Goal: Feedback & Contribution: Leave review/rating

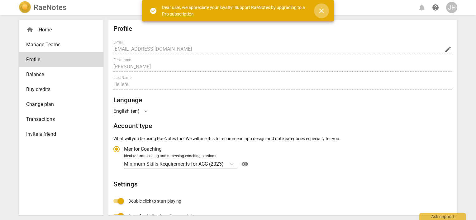
click at [322, 12] on span "close" at bounding box center [321, 10] width 7 height 7
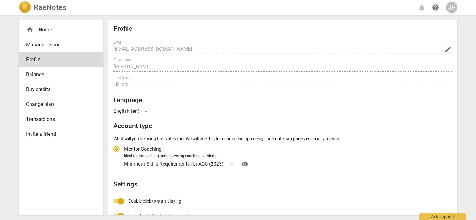
click at [40, 9] on h2 "RaeNotes" at bounding box center [50, 7] width 33 height 9
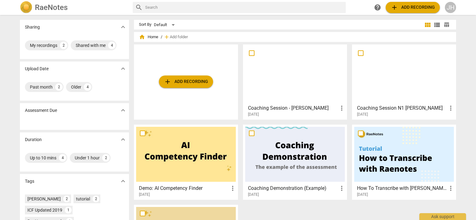
click at [189, 82] on span "add Add recording" at bounding box center [186, 81] width 44 height 7
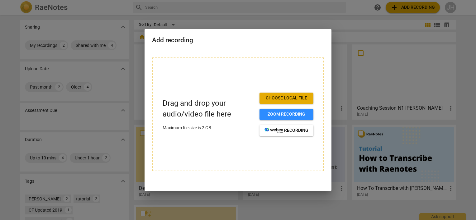
click at [302, 102] on button "Choose local file" at bounding box center [286, 98] width 54 height 11
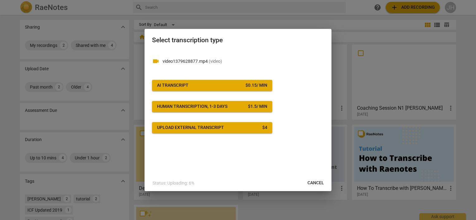
click at [211, 83] on span "AI Transcript $ 0.15 / min" at bounding box center [212, 86] width 110 height 6
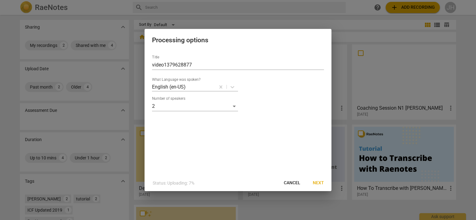
click at [320, 186] on span "Next" at bounding box center [318, 183] width 11 height 6
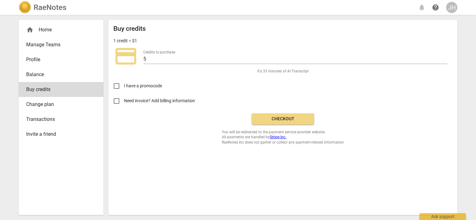
click at [276, 123] on button "Checkout" at bounding box center [283, 119] width 62 height 11
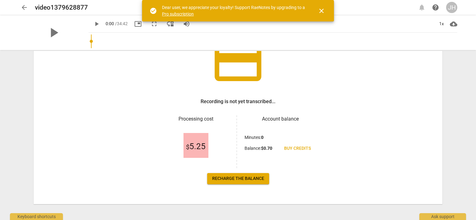
scroll to position [60, 0]
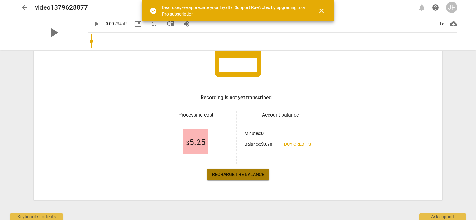
click at [263, 176] on span "Recharge the balance" at bounding box center [238, 175] width 52 height 6
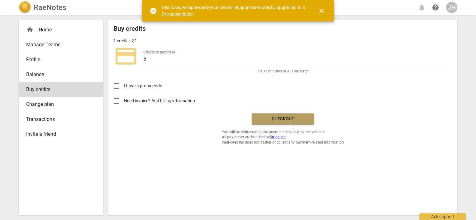
click at [274, 118] on span "Checkout" at bounding box center [283, 119] width 52 height 6
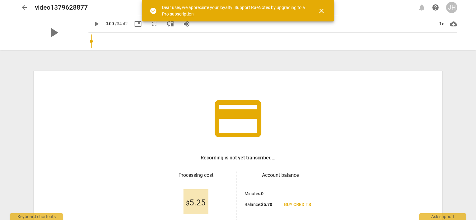
click at [322, 11] on span "close" at bounding box center [321, 10] width 7 height 7
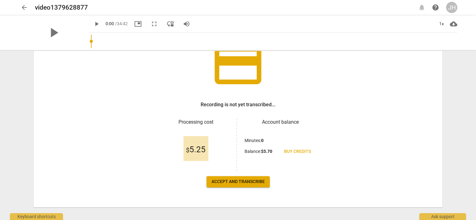
scroll to position [60, 0]
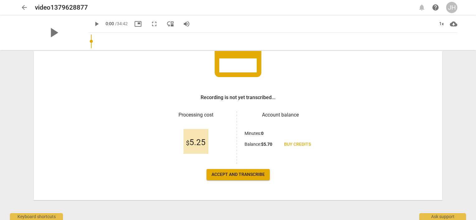
click at [229, 177] on span "Accept and transcribe" at bounding box center [237, 175] width 53 height 6
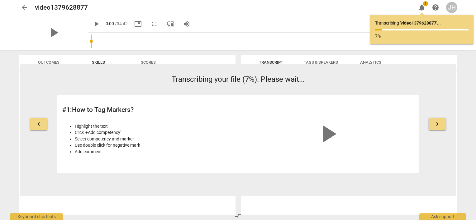
click at [439, 127] on span "keyboard_arrow_right" at bounding box center [436, 124] width 7 height 7
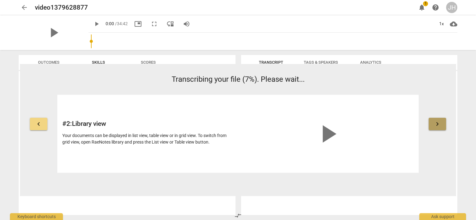
click at [439, 127] on span "keyboard_arrow_right" at bounding box center [436, 124] width 7 height 7
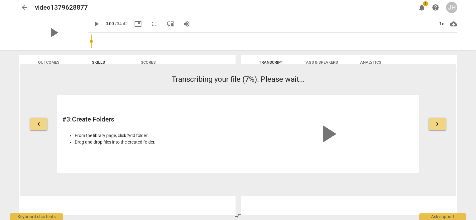
click at [439, 127] on span "keyboard_arrow_right" at bounding box center [436, 124] width 7 height 7
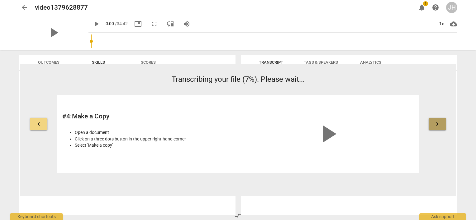
click at [439, 127] on span "keyboard_arrow_right" at bounding box center [436, 124] width 7 height 7
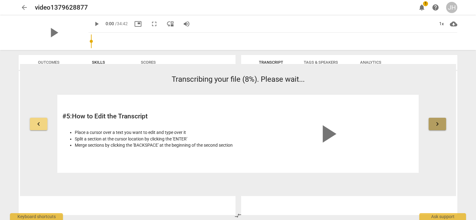
click at [439, 127] on span "keyboard_arrow_right" at bounding box center [436, 124] width 7 height 7
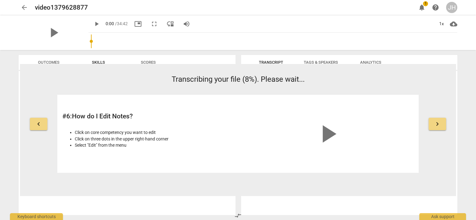
click at [439, 127] on span "keyboard_arrow_right" at bounding box center [436, 124] width 7 height 7
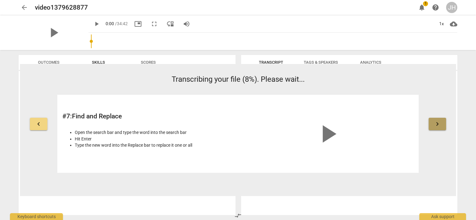
click at [438, 127] on span "keyboard_arrow_right" at bounding box center [436, 124] width 7 height 7
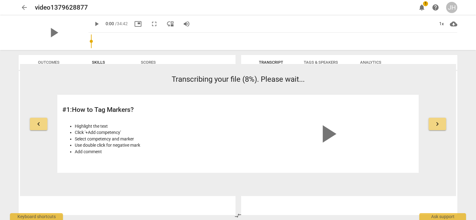
click at [438, 127] on span "keyboard_arrow_right" at bounding box center [436, 124] width 7 height 7
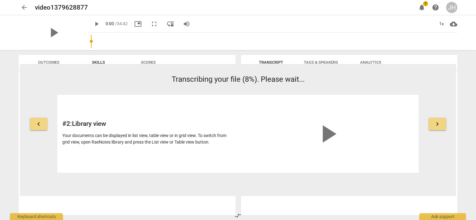
click at [439, 127] on span "keyboard_arrow_right" at bounding box center [436, 124] width 7 height 7
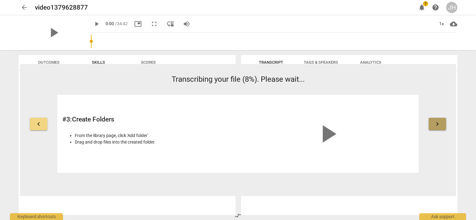
click at [439, 127] on span "keyboard_arrow_right" at bounding box center [436, 124] width 7 height 7
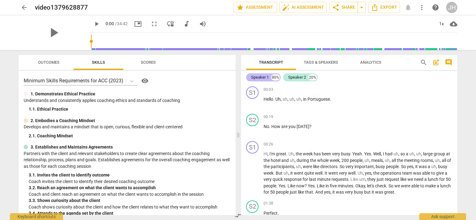
click at [264, 78] on div "Speaker 1" at bounding box center [260, 77] width 18 height 6
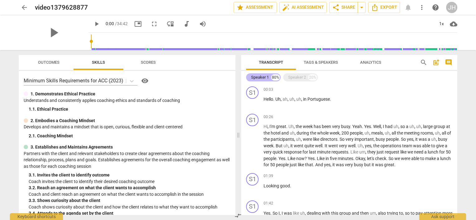
click at [263, 77] on div "Speaker 1" at bounding box center [260, 77] width 18 height 6
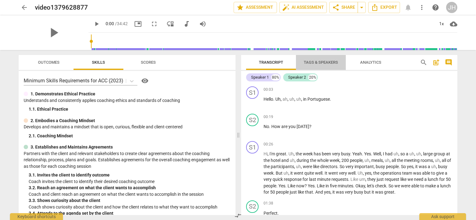
click at [319, 61] on span "Tags & Speakers" at bounding box center [321, 62] width 34 height 5
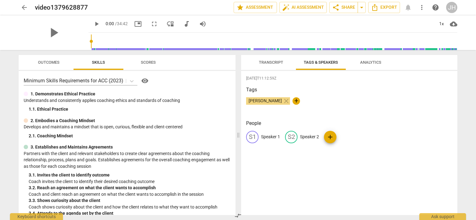
click at [268, 135] on p "Speaker 1" at bounding box center [270, 137] width 19 height 7
type input "Luciana"
click at [324, 168] on div "2025-09-14T11:12:59Z Tags Jean Heliere close + People edit Luciana delete S2 Sp…" at bounding box center [349, 143] width 216 height 144
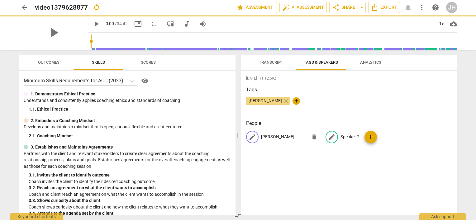
click at [344, 139] on div "edit Luciana delete edit Speaker 2 add" at bounding box center [349, 139] width 206 height 17
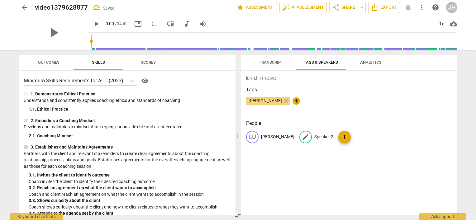
click at [314, 139] on p "Speaker 2" at bounding box center [323, 137] width 19 height 7
type input "[PERSON_NAME]"
drag, startPoint x: 318, startPoint y: 173, endPoint x: 321, endPoint y: 172, distance: 3.1
click at [321, 172] on div "2025-09-14T11:12:59Z Tags Jean Heliere close + People LU Luciana edit Jean dele…" at bounding box center [349, 143] width 216 height 144
click at [377, 64] on span "Analytics" at bounding box center [370, 62] width 21 height 5
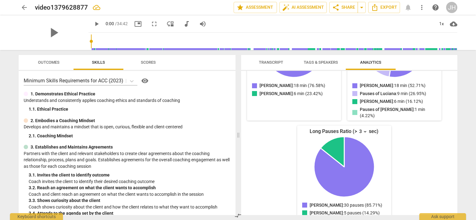
scroll to position [137, 0]
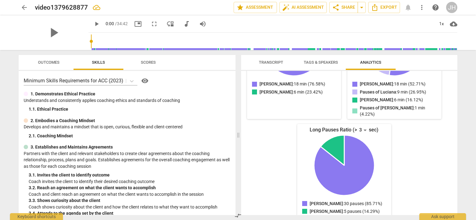
drag, startPoint x: 150, startPoint y: 62, endPoint x: 164, endPoint y: 60, distance: 13.8
click at [151, 62] on span "Scores" at bounding box center [148, 62] width 15 height 5
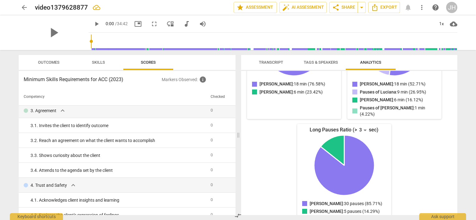
scroll to position [0, 0]
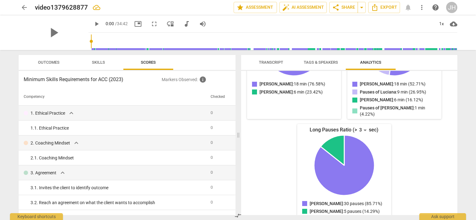
click at [187, 80] on p "Markers Observed : info" at bounding box center [196, 79] width 69 height 7
click at [201, 80] on span "info" at bounding box center [202, 79] width 7 height 7
click at [203, 79] on span "info" at bounding box center [202, 79] width 7 height 7
click at [42, 66] on span "Outcomes" at bounding box center [49, 63] width 36 height 8
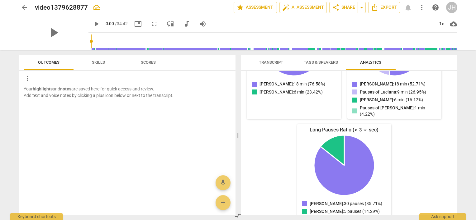
click at [96, 67] on button "Skills" at bounding box center [98, 62] width 50 height 15
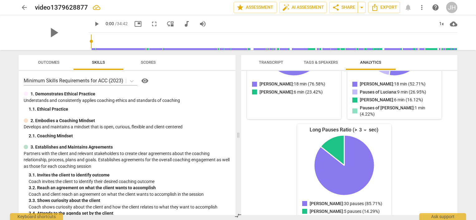
click at [117, 101] on p "Understands and consistently applies coaching ethics and standards of coaching" at bounding box center [127, 100] width 207 height 7
drag, startPoint x: 117, startPoint y: 101, endPoint x: 168, endPoint y: 119, distance: 53.7
click at [168, 119] on div "2. Embodies a Coaching Mindset" at bounding box center [127, 121] width 207 height 7
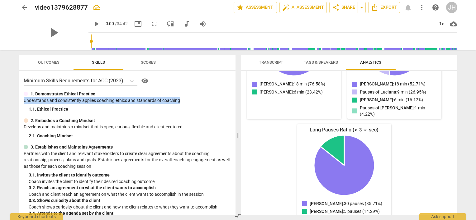
drag, startPoint x: 182, startPoint y: 100, endPoint x: 19, endPoint y: 100, distance: 163.2
click at [19, 100] on div "Minimum Skills Requirements for ACC (2023) visibility 1. Demonstrates Ethical P…" at bounding box center [127, 143] width 217 height 144
drag, startPoint x: 19, startPoint y: 100, endPoint x: 34, endPoint y: 99, distance: 15.3
drag, startPoint x: 34, startPoint y: 99, endPoint x: 31, endPoint y: 101, distance: 3.8
click at [31, 101] on p "Understands and consistently applies coaching ethics and standards of coaching" at bounding box center [127, 100] width 207 height 7
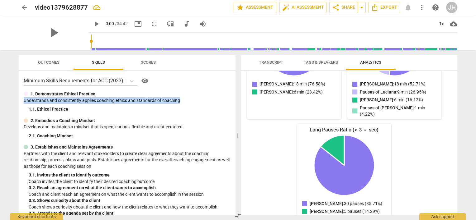
click at [31, 101] on p "Understands and consistently applies coaching ethics and standards of coaching" at bounding box center [127, 100] width 207 height 7
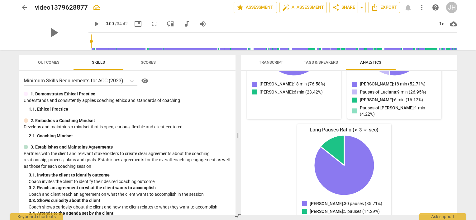
drag, startPoint x: 114, startPoint y: 101, endPoint x: 240, endPoint y: 82, distance: 128.3
click at [241, 81] on div "Luciana Spoke for 18 minutes ( 52.71% ) Paused for 9 minutes ( 26.95% ) Talk-to…" at bounding box center [349, 143] width 216 height 144
click at [49, 60] on span "Outcomes" at bounding box center [48, 62] width 21 height 5
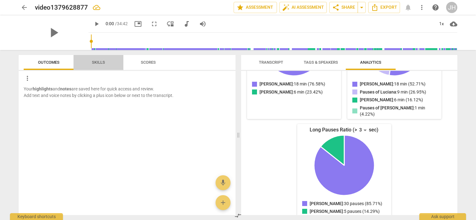
click at [96, 63] on span "Skills" at bounding box center [98, 62] width 13 height 5
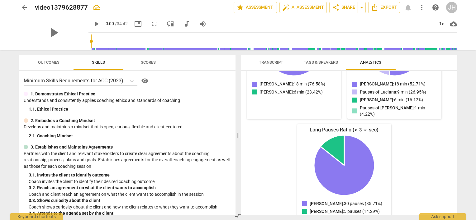
click at [463, 114] on div "arrow_back video1379628877 edit star Assessment auto_fix_high AI Assessment sha…" at bounding box center [238, 110] width 476 height 220
click at [293, 10] on span "auto_fix_high AI Assessment" at bounding box center [303, 7] width 42 height 7
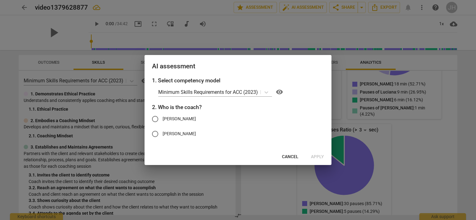
click at [178, 134] on label "[PERSON_NAME]" at bounding box center [233, 134] width 171 height 15
click at [163, 134] on input "[PERSON_NAME]" at bounding box center [155, 134] width 15 height 15
radio input "true"
click at [312, 158] on span "Apply" at bounding box center [317, 157] width 13 height 6
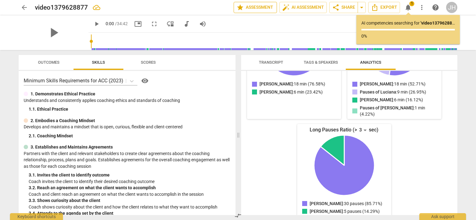
click at [262, 10] on span "star Assessment" at bounding box center [255, 7] width 38 height 7
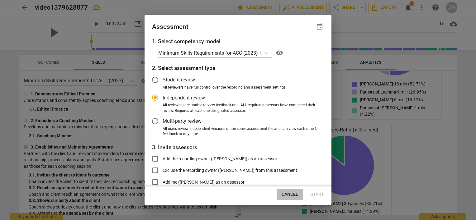
click at [288, 194] on span "Cancel" at bounding box center [290, 195] width 17 height 6
radio input "false"
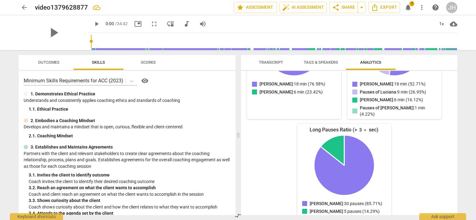
click at [405, 7] on span "notifications" at bounding box center [407, 7] width 7 height 7
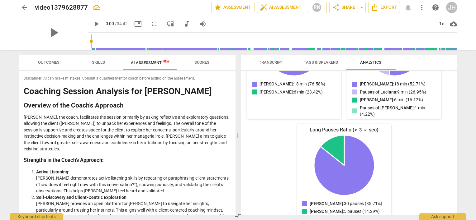
click at [206, 62] on span "Scores" at bounding box center [201, 62] width 15 height 5
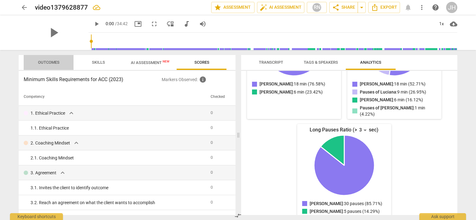
click at [47, 59] on span "Outcomes" at bounding box center [49, 63] width 36 height 8
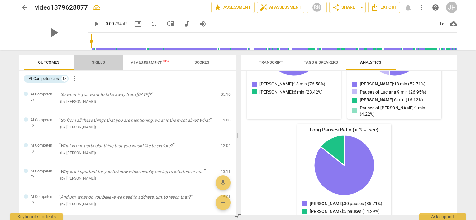
click at [97, 61] on span "Skills" at bounding box center [98, 62] width 13 height 5
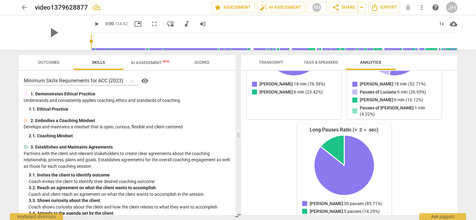
click at [57, 66] on span "Outcomes" at bounding box center [49, 63] width 36 height 8
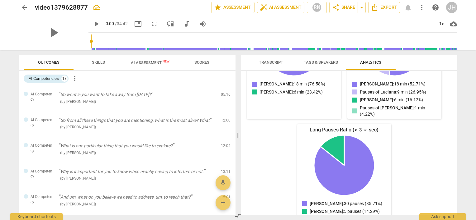
click at [270, 64] on span "Transcript" at bounding box center [271, 62] width 24 height 5
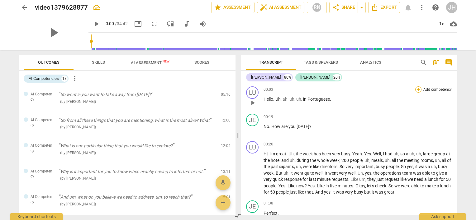
click at [416, 90] on div "+" at bounding box center [418, 90] width 6 height 6
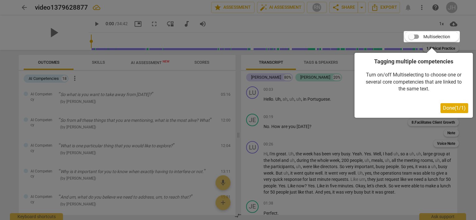
click at [324, 115] on div at bounding box center [238, 110] width 476 height 220
click at [346, 153] on div at bounding box center [238, 110] width 476 height 220
click at [447, 107] on span "Done ( 1 / 1 )" at bounding box center [454, 108] width 23 height 6
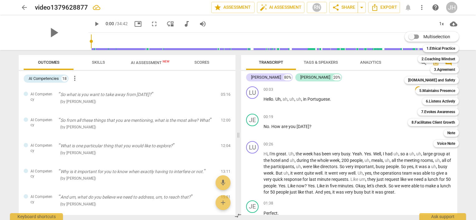
click at [351, 133] on div at bounding box center [238, 110] width 476 height 220
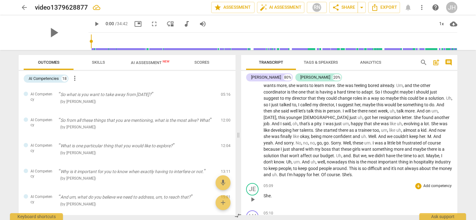
scroll to position [280, 0]
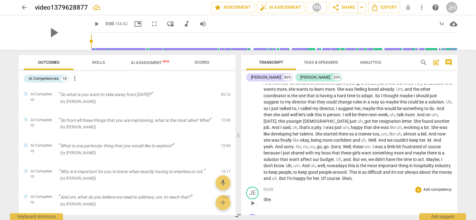
click at [429, 193] on p "Add competency" at bounding box center [438, 190] width 30 height 6
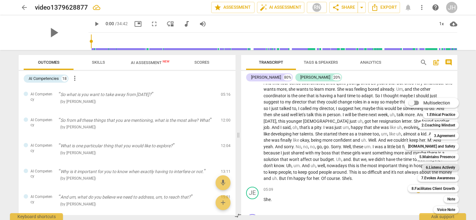
click at [441, 167] on b "6.Listens Actively" at bounding box center [440, 167] width 29 height 7
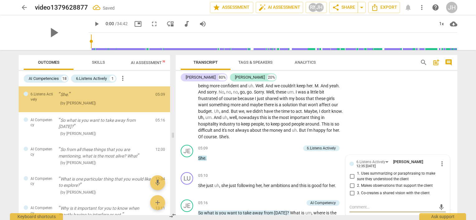
scroll to position [379, 0]
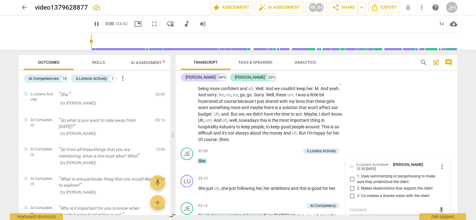
click at [372, 127] on div "LU play_arrow pause 02:24 + Add competency keyboard_arrow_right And this tour s…" at bounding box center [317, 70] width 282 height 149
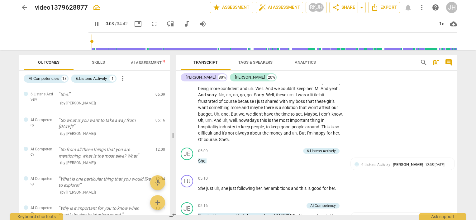
scroll to position [13, 0]
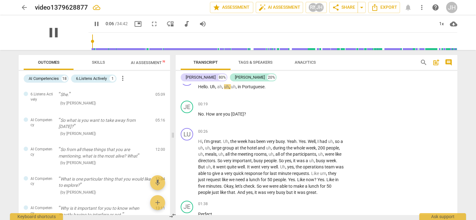
click at [53, 30] on span "pause" at bounding box center [53, 33] width 16 height 16
type input "7"
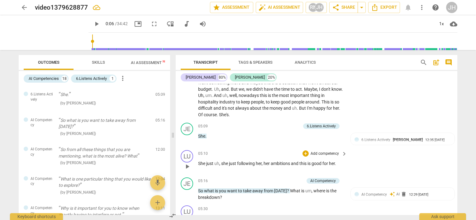
scroll to position [418, 0]
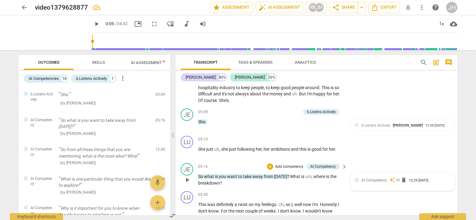
click at [369, 179] on span "AI Competency" at bounding box center [374, 180] width 26 height 4
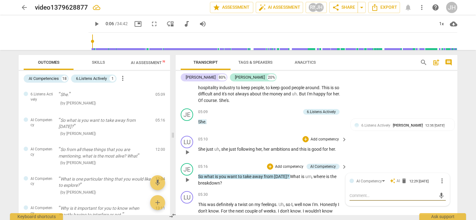
click at [377, 156] on div "LU play_arrow pause 05:10 + Add competency keyboard_arrow_right She just uh , s…" at bounding box center [317, 147] width 282 height 27
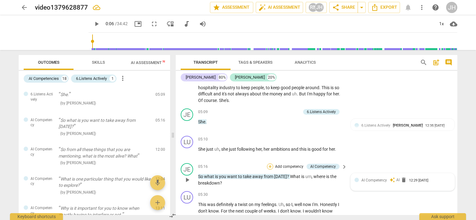
click at [271, 164] on div "+" at bounding box center [270, 167] width 6 height 6
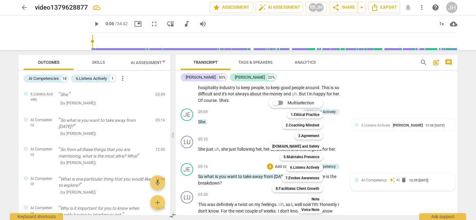
click at [371, 151] on div at bounding box center [238, 110] width 476 height 220
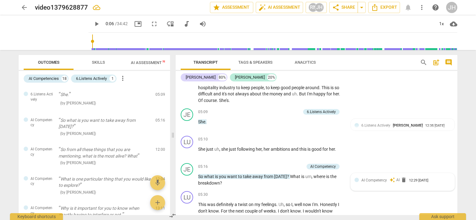
click at [375, 178] on span "AI Competency" at bounding box center [374, 180] width 26 height 4
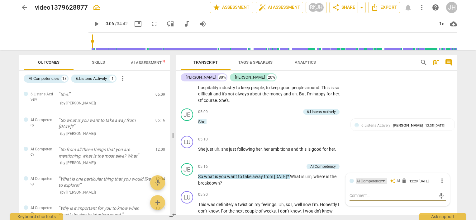
click at [384, 180] on div "AI Competency" at bounding box center [371, 181] width 31 height 5
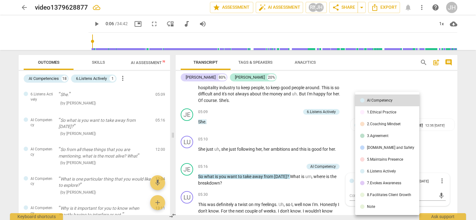
click at [426, 152] on div at bounding box center [238, 110] width 476 height 220
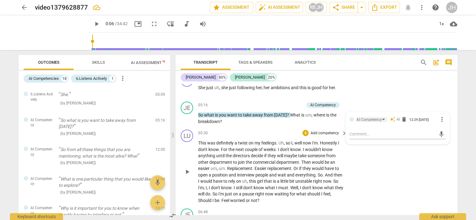
scroll to position [480, 0]
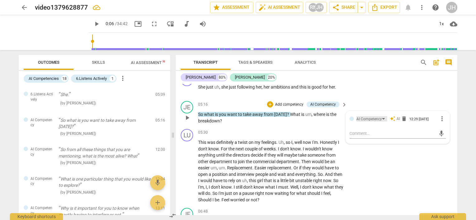
click at [382, 117] on div "AI Competency" at bounding box center [371, 118] width 31 height 5
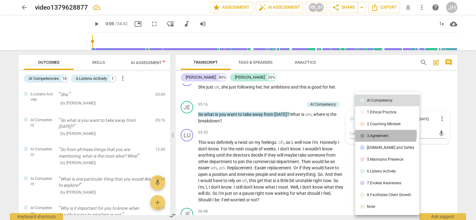
click at [380, 134] on div "3.Agreement" at bounding box center [377, 136] width 21 height 4
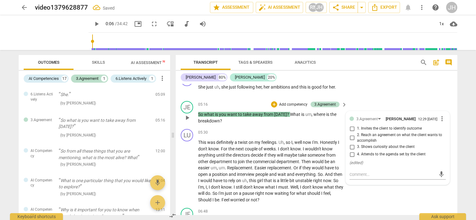
click at [381, 137] on span "2. Reach an agreement on what the client wants to accomplish" at bounding box center [400, 138] width 86 height 11
click at [357, 137] on input "2. Reach an agreement on what the client wants to accomplish" at bounding box center [352, 138] width 10 height 7
checkbox input "true"
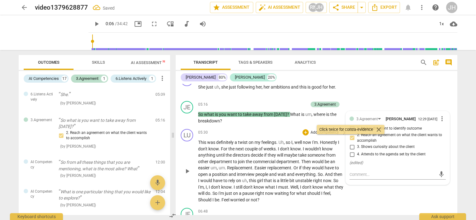
click at [388, 201] on div "LU play_arrow pause 05:30 + Add competency keyboard_arrow_right This was defini…" at bounding box center [317, 166] width 282 height 79
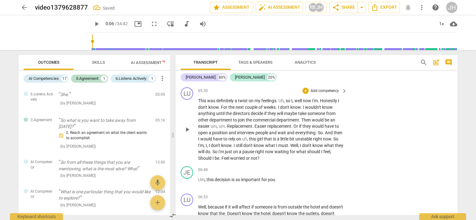
scroll to position [542, 0]
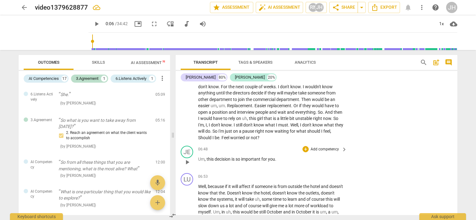
click at [342, 148] on span "keyboard_arrow_right" at bounding box center [343, 149] width 7 height 7
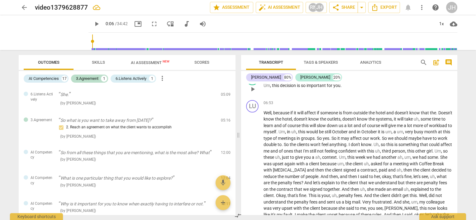
scroll to position [482, 0]
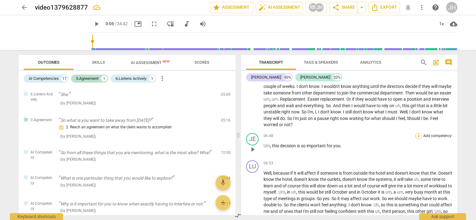
click at [417, 140] on div "+" at bounding box center [418, 136] width 6 height 6
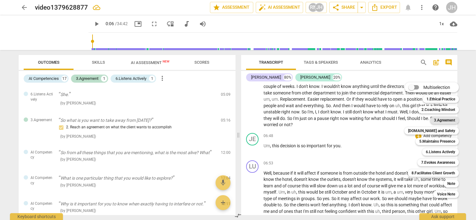
click at [437, 119] on b "3.Agreement" at bounding box center [444, 120] width 21 height 7
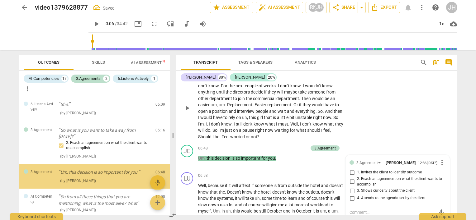
scroll to position [21, 0]
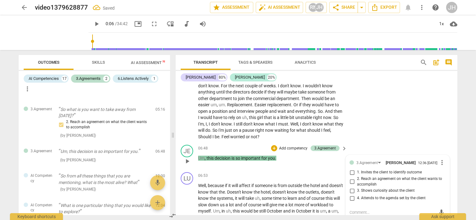
click at [374, 192] on span "3. Shows curiosity about the client" at bounding box center [386, 191] width 58 height 6
click at [357, 192] on input "3. Shows curiosity about the client" at bounding box center [352, 190] width 10 height 7
checkbox input "true"
click at [390, 114] on div "LU play_arrow pause 05:30 + Add competency keyboard_arrow_right This was defini…" at bounding box center [317, 103] width 282 height 79
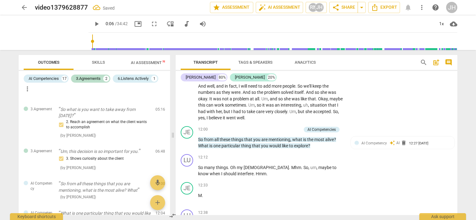
scroll to position [886, 0]
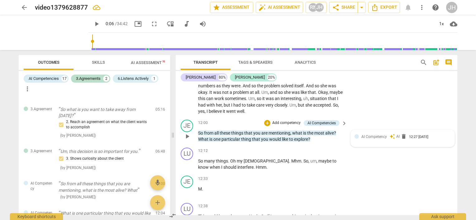
click at [379, 135] on span "AI Competency" at bounding box center [374, 137] width 26 height 4
click at [286, 121] on p "Add competency" at bounding box center [287, 124] width 30 height 6
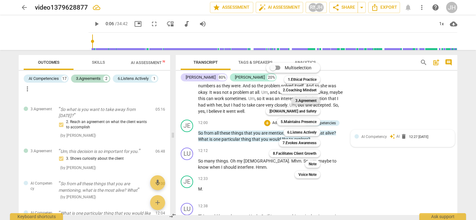
click at [310, 102] on b "3.Agreement" at bounding box center [305, 100] width 21 height 7
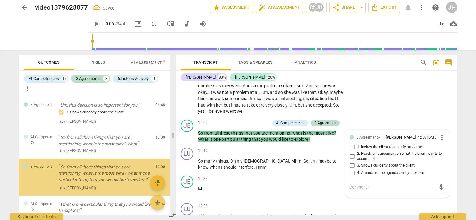
scroll to position [92, 0]
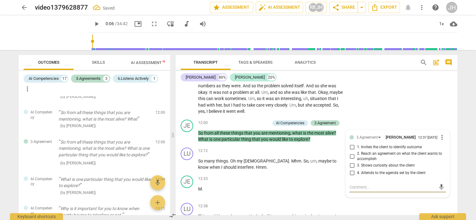
click at [387, 175] on span "4. Attends to the agenda set by the client" at bounding box center [391, 174] width 69 height 6
click at [357, 175] on input "4. Attends to the agenda set by the client" at bounding box center [352, 173] width 10 height 7
checkbox input "true"
click at [385, 122] on div "JE play_arrow pause 12:00 + Add competency AI Competencies 3.Agreement keyboard…" at bounding box center [317, 131] width 282 height 28
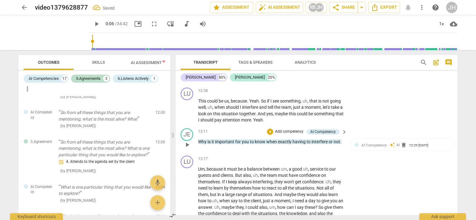
scroll to position [1011, 0]
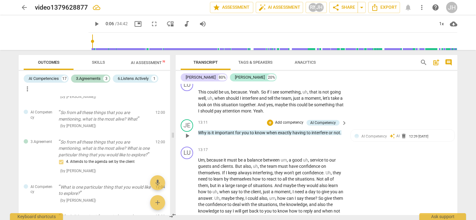
click at [291, 120] on p "Add competency" at bounding box center [289, 123] width 30 height 6
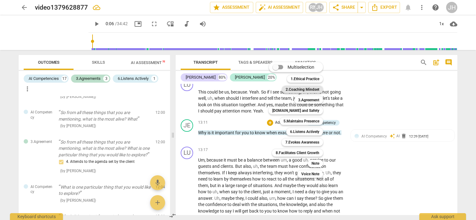
click at [310, 90] on b "2.Coaching Mindset" at bounding box center [303, 89] width 34 height 7
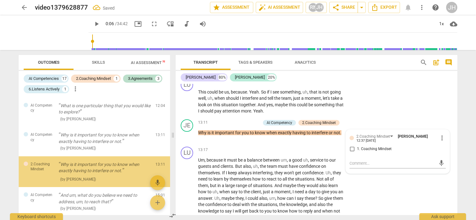
scroll to position [197, 0]
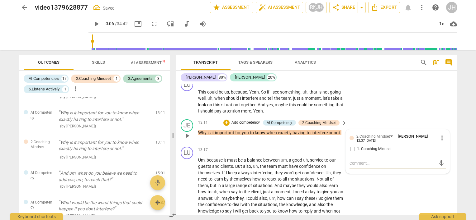
click at [350, 147] on input "1. Coaching Mindset" at bounding box center [352, 149] width 10 height 7
checkbox input "true"
click at [367, 111] on div "LU play_arrow pause 12:38 + Add competency keyboard_arrow_right This could be u…" at bounding box center [317, 96] width 282 height 41
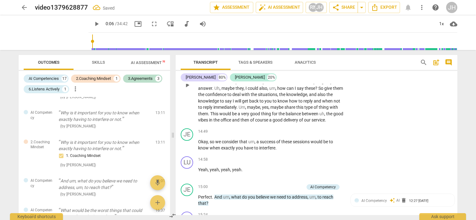
scroll to position [1135, 0]
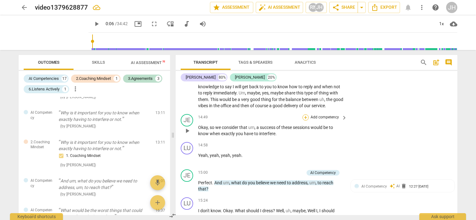
click at [305, 115] on div "+" at bounding box center [305, 118] width 6 height 6
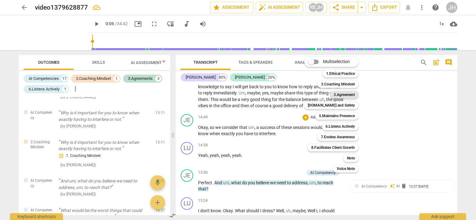
click at [344, 95] on b "3.Agreement" at bounding box center [344, 94] width 21 height 7
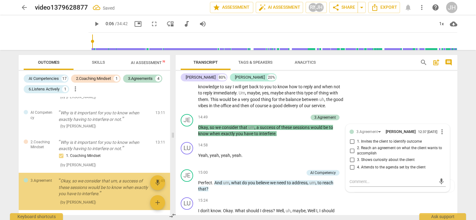
scroll to position [238, 0]
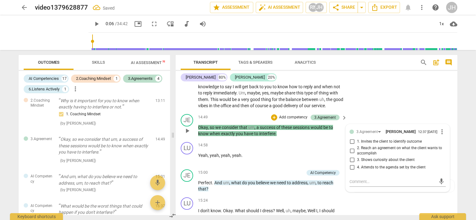
click at [359, 149] on span "2. Reach an agreement on what the client wants to accomplish" at bounding box center [400, 151] width 86 height 11
click at [357, 149] on input "2. Reach an agreement on what the client wants to accomplish" at bounding box center [352, 150] width 10 height 7
checkbox input "true"
click at [385, 112] on div "JE play_arrow pause 14:49 + Add competency 3.Agreement keyboard_arrow_right Oka…" at bounding box center [317, 126] width 282 height 28
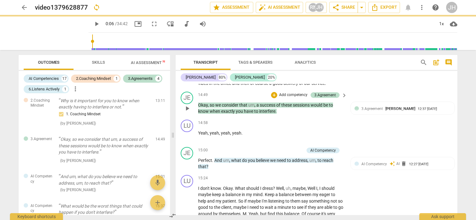
scroll to position [1197, 0]
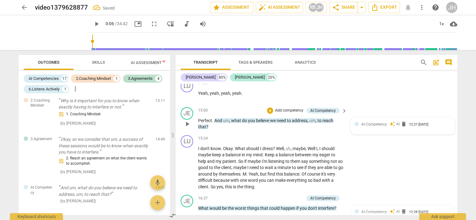
click at [372, 124] on div "AI Competency auto_awesome AI delete 12:27 09-14-2025" at bounding box center [402, 126] width 96 height 10
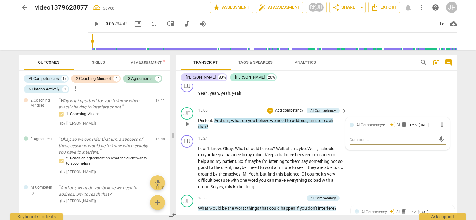
click at [294, 108] on p "Add competency" at bounding box center [289, 111] width 30 height 6
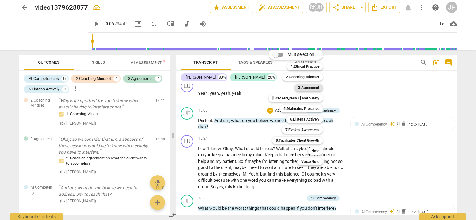
click at [309, 88] on b "3.Agreement" at bounding box center [308, 87] width 21 height 7
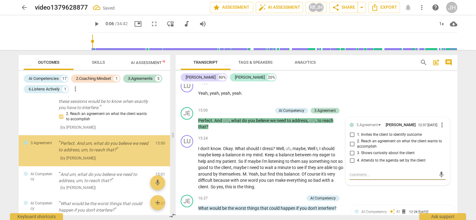
scroll to position [284, 0]
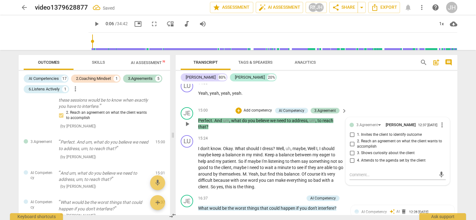
click at [362, 161] on span "4. Attends to the agenda set by the client" at bounding box center [391, 161] width 69 height 6
click at [357, 161] on input "4. Attends to the agenda set by the client" at bounding box center [352, 160] width 10 height 7
checkbox input "true"
click at [371, 107] on div "JE play_arrow pause 15:00 + Add competency AI Competency 3.Agreement keyboard_a…" at bounding box center [317, 119] width 282 height 28
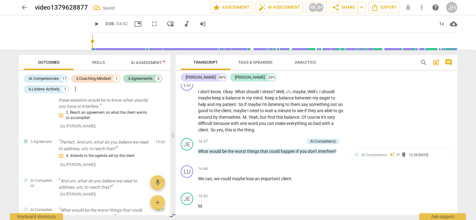
scroll to position [1260, 0]
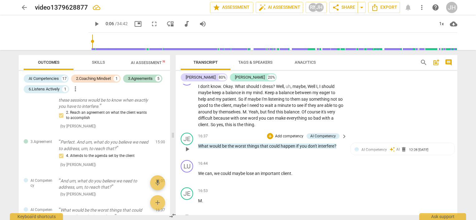
click at [293, 134] on p "Add competency" at bounding box center [289, 137] width 30 height 6
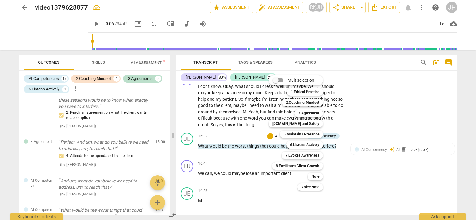
click at [397, 109] on div at bounding box center [238, 110] width 476 height 220
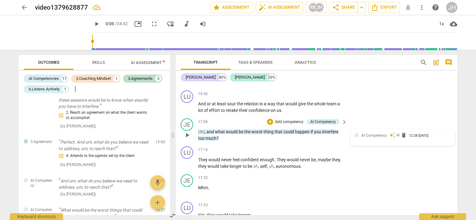
scroll to position [1415, 0]
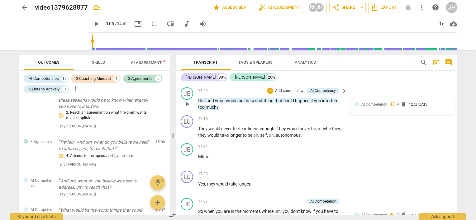
click at [384, 102] on span "AI Competency" at bounding box center [374, 104] width 26 height 4
click at [394, 102] on span "auto_awesome" at bounding box center [393, 105] width 6 height 6
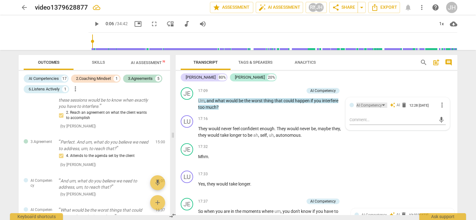
click at [383, 103] on div "AI Competency" at bounding box center [371, 105] width 31 height 5
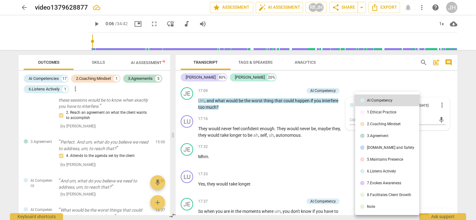
click at [386, 171] on div "6.Listens Actively" at bounding box center [381, 172] width 29 height 4
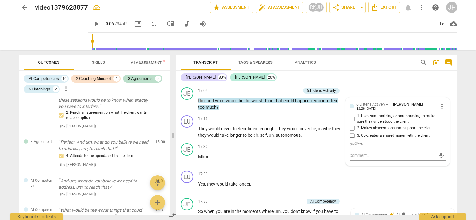
click at [376, 82] on div "Luciana 80% Jean 20%" at bounding box center [317, 77] width 272 height 11
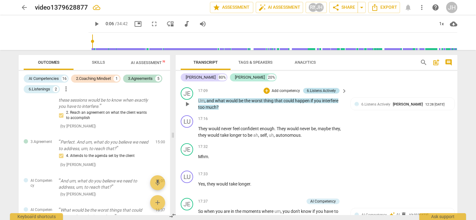
click at [321, 88] on div "6.Listens Actively" at bounding box center [321, 91] width 29 height 6
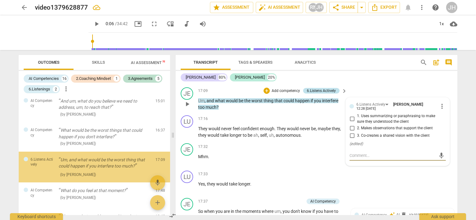
scroll to position [381, 0]
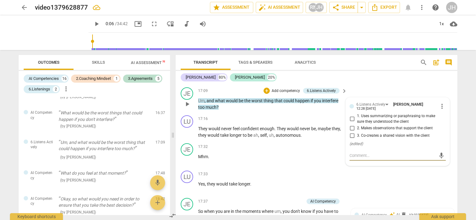
click at [343, 88] on span "keyboard_arrow_right" at bounding box center [343, 91] width 7 height 7
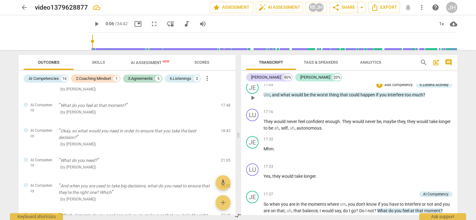
scroll to position [325, 0]
click at [319, 97] on span "worst" at bounding box center [323, 94] width 12 height 5
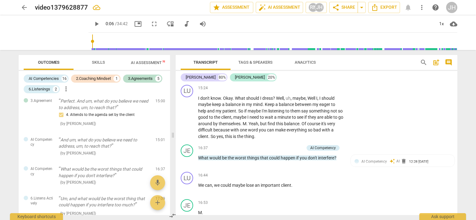
scroll to position [381, 0]
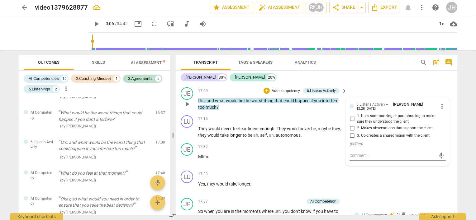
click at [284, 88] on p "Add competency" at bounding box center [286, 91] width 30 height 6
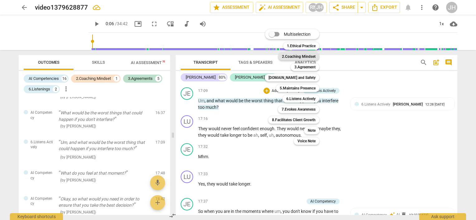
click at [304, 58] on b "2.Coaching Mindset" at bounding box center [299, 56] width 34 height 7
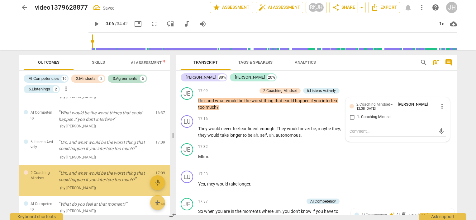
scroll to position [412, 0]
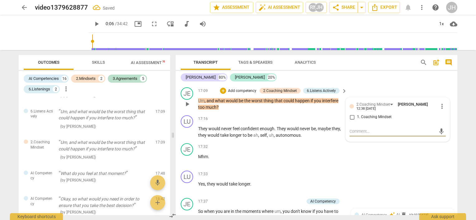
click at [350, 114] on input "1. Coaching Mindset" at bounding box center [352, 117] width 10 height 7
checkbox input "true"
click at [385, 161] on div "JE play_arrow pause 17:32 + Add competency keyboard_arrow_right Mhm ." at bounding box center [317, 154] width 282 height 27
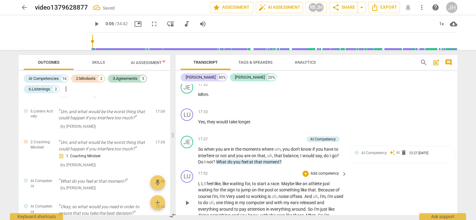
scroll to position [1509, 0]
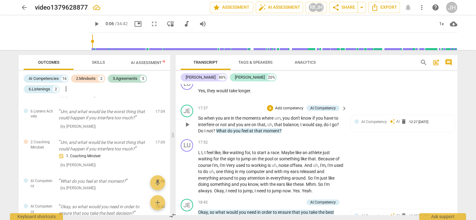
click at [285, 105] on div "+ Add competency" at bounding box center [285, 108] width 37 height 6
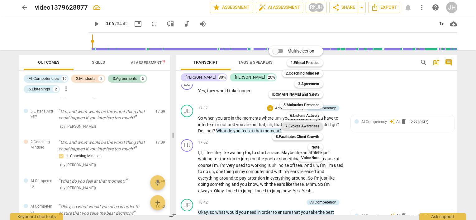
click at [302, 126] on b "7.Evokes Awareness" at bounding box center [302, 126] width 34 height 7
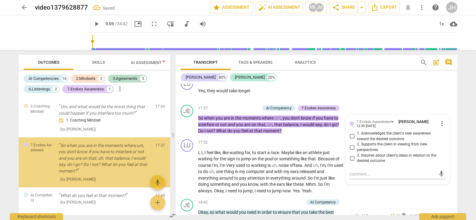
scroll to position [461, 0]
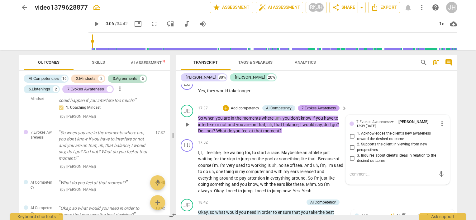
click at [313, 106] on div "7.Evokes Awareness" at bounding box center [318, 109] width 34 height 6
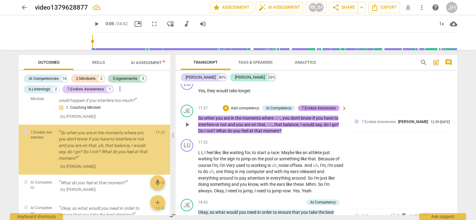
click at [313, 106] on div "7.Evokes Awareness" at bounding box center [318, 109] width 34 height 6
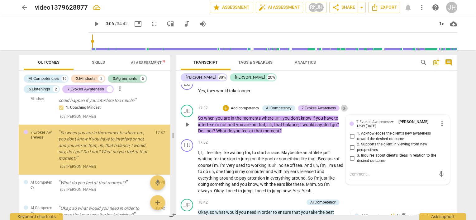
click at [341, 105] on span "keyboard_arrow_right" at bounding box center [343, 108] width 7 height 7
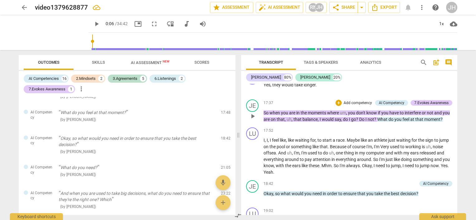
scroll to position [397, 0]
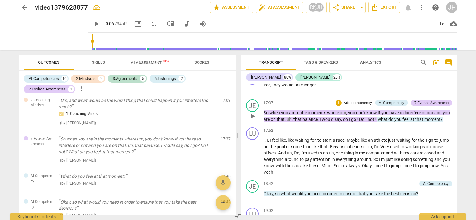
click at [431, 122] on span "moment" at bounding box center [432, 119] width 16 height 5
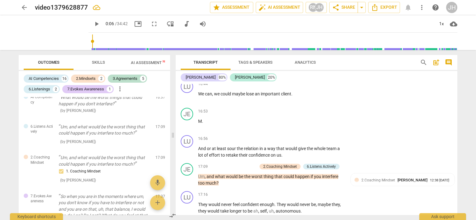
scroll to position [461, 0]
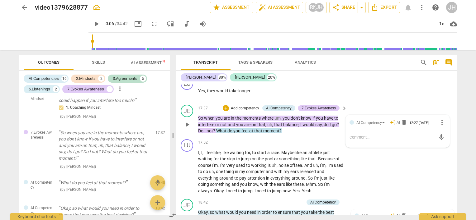
click at [248, 105] on div "+ Add competency" at bounding box center [241, 108] width 37 height 6
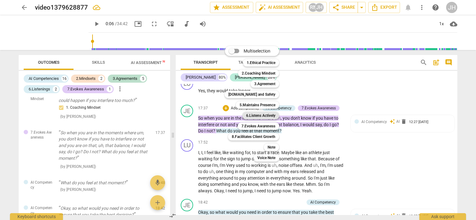
click at [255, 115] on b "6.Listens Actively" at bounding box center [260, 115] width 29 height 7
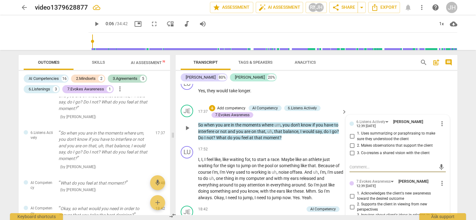
scroll to position [1540, 0]
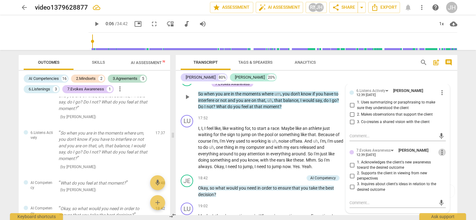
click at [438, 149] on span "more_vert" at bounding box center [441, 152] width 7 height 7
click at [444, 161] on li "Delete" at bounding box center [446, 160] width 21 height 12
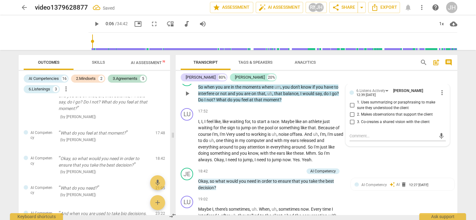
scroll to position [1537, 0]
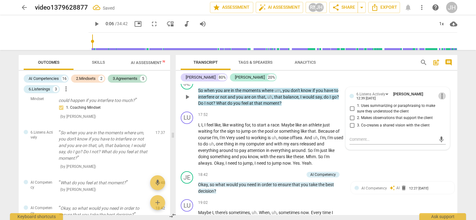
click at [438, 92] on span "more_vert" at bounding box center [441, 95] width 7 height 7
click at [442, 105] on li "Delete" at bounding box center [446, 104] width 21 height 12
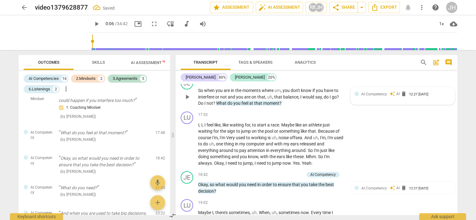
click at [356, 92] on div at bounding box center [356, 94] width 4 height 4
click at [360, 92] on div "AI Competency" at bounding box center [369, 95] width 26 height 6
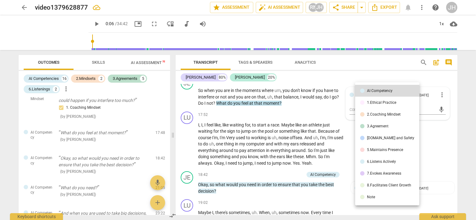
click at [366, 78] on div at bounding box center [238, 110] width 476 height 220
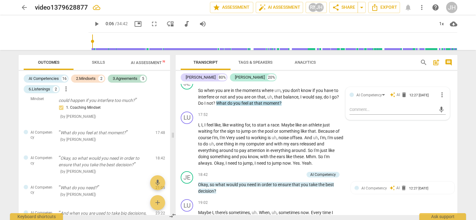
click at [268, 101] on span "moment" at bounding box center [271, 103] width 16 height 5
click at [383, 92] on div "AI Competency" at bounding box center [371, 94] width 31 height 5
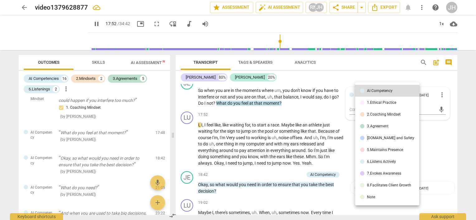
click at [378, 139] on div "4.Trust and Safety" at bounding box center [390, 138] width 47 height 4
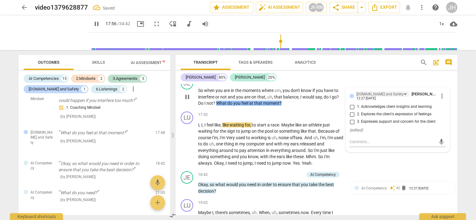
type input "1077"
click at [387, 104] on span "1. Acknowledges client insights and learning" at bounding box center [394, 107] width 75 height 6
click at [357, 103] on input "1. Acknowledges client insights and learning" at bounding box center [352, 106] width 10 height 7
checkbox input "true"
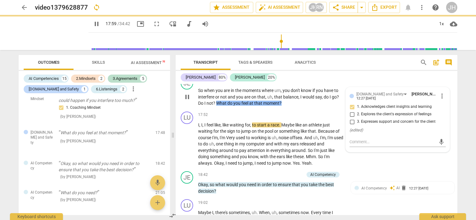
type input "1079"
click at [407, 112] on span "2. Explores the client's expression of feelings" at bounding box center [394, 115] width 74 height 6
click at [357, 111] on input "2. Explores the client's expression of feelings" at bounding box center [352, 114] width 10 height 7
checkbox input "true"
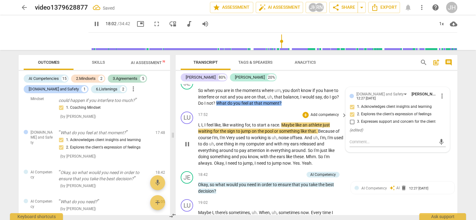
click at [312, 109] on div "LU play_arrow pause 17:52 + Add competency keyboard_arrow_right I , I , I feel …" at bounding box center [317, 139] width 282 height 60
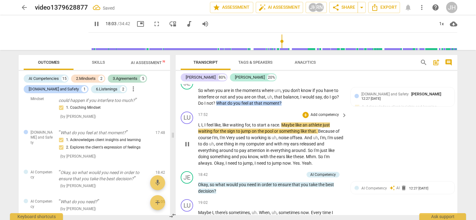
click at [396, 135] on div "LU play_arrow pause 17:52 + Add competency keyboard_arrow_right I , I , I feel …" at bounding box center [317, 139] width 282 height 60
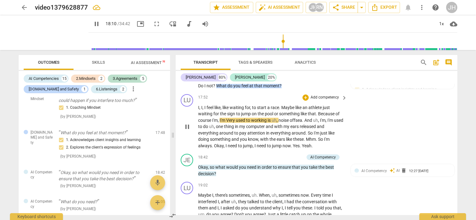
scroll to position [1599, 0]
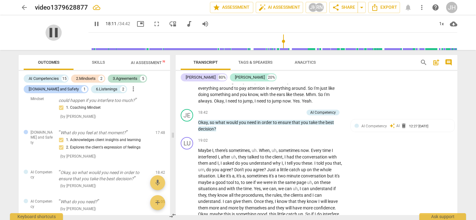
click at [54, 34] on span "pause" at bounding box center [53, 33] width 16 height 16
type input "1092"
click at [289, 110] on p "Add competency" at bounding box center [289, 113] width 30 height 6
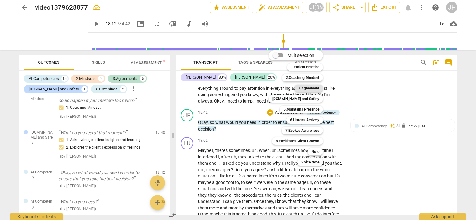
click at [303, 88] on b "3.Agreement" at bounding box center [308, 88] width 21 height 7
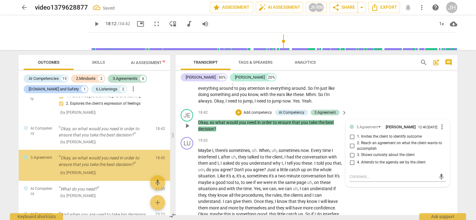
scroll to position [521, 0]
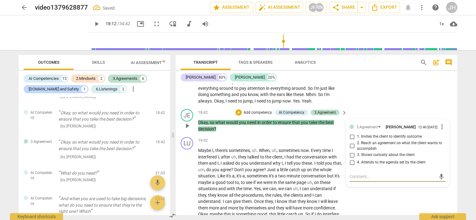
click at [385, 161] on span "4. Attends to the agenda set by the client" at bounding box center [391, 163] width 69 height 6
click at [357, 161] on input "4. Attends to the agenda set by the client" at bounding box center [352, 162] width 10 height 7
checkbox input "true"
click at [391, 102] on div "LU play_arrow pause 17:52 + Add competency keyboard_arrow_right I , I , I feel …" at bounding box center [317, 77] width 282 height 60
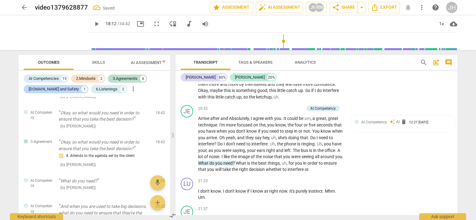
scroll to position [1723, 0]
click at [291, 106] on p "Add competency" at bounding box center [289, 109] width 30 height 6
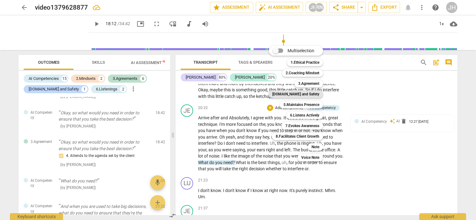
click at [295, 94] on b "4.Trust and Safety" at bounding box center [295, 94] width 47 height 7
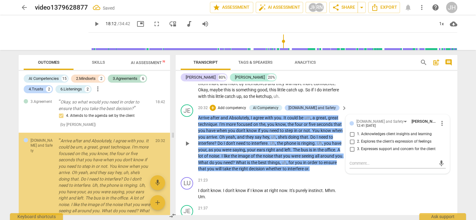
scroll to position [601, 0]
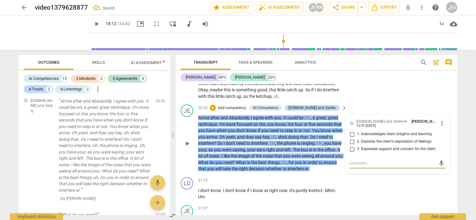
click at [385, 138] on label "2. Explores the client's expression of feelings" at bounding box center [395, 141] width 96 height 7
click at [357, 138] on input "2. Explores the client's expression of feelings" at bounding box center [352, 141] width 10 height 7
checkbox input "true"
click at [368, 161] on textarea at bounding box center [392, 164] width 86 height 6
type textarea "T"
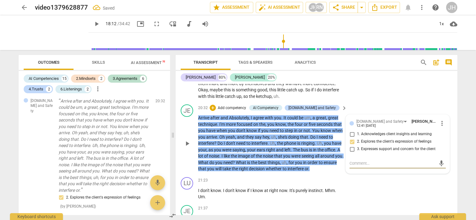
type textarea "T"
type textarea "To"
type textarea "Too"
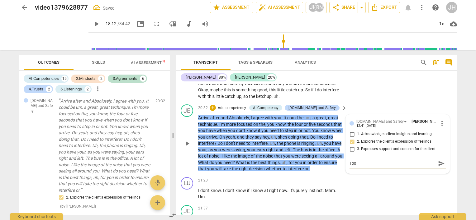
type textarea "Too"
type textarea "Too m"
type textarea "Too ma"
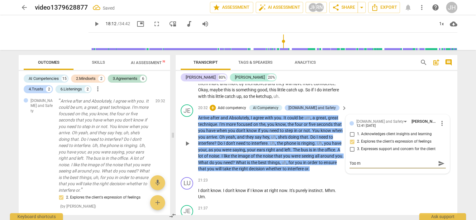
type textarea "Too ma"
type textarea "Too may"
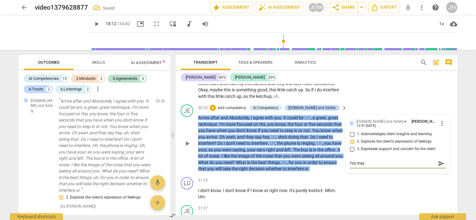
type textarea "Too may q"
type textarea "Too may qu"
type textarea "Too may que"
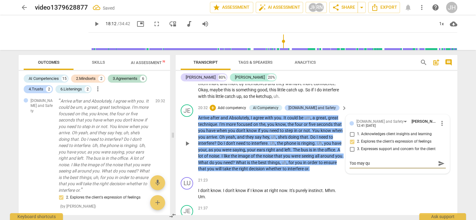
type textarea "Too may que"
type textarea "Too may ques"
type textarea "Too may quest"
type textarea "Too may questi"
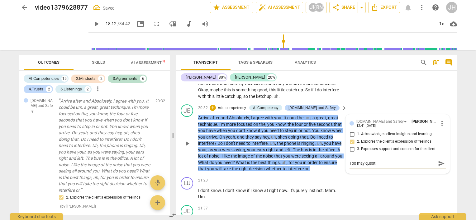
type textarea "Too may questio"
type textarea "Too may question"
type textarea "Too may questions"
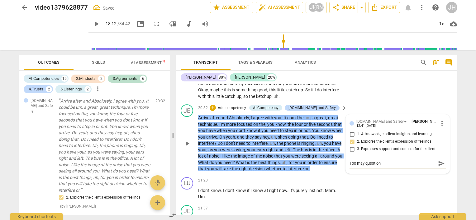
type textarea "Too may questions"
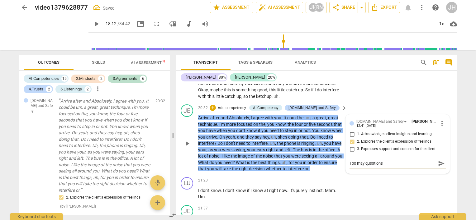
type textarea "Too may question"
type textarea "Too may questio"
type textarea "Too may questi"
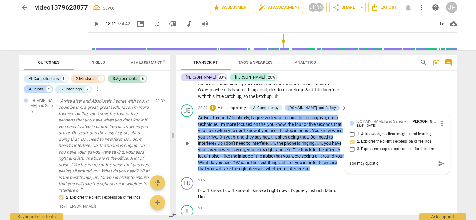
type textarea "Too may questi"
type textarea "Too may quest"
type textarea "Too may ques"
type textarea "Too may que"
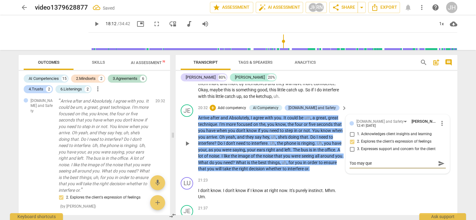
type textarea "Too may qu"
type textarea "Too may q"
type textarea "Too may"
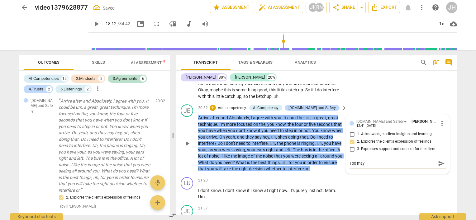
type textarea "Too may"
type textarea "Too ma"
type textarea "Too m"
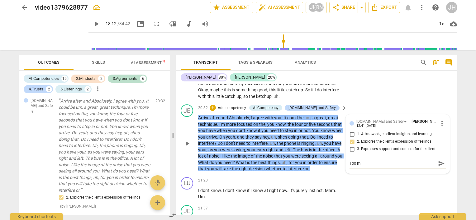
type textarea "Too ma"
type textarea "Too man"
type textarea "Too many"
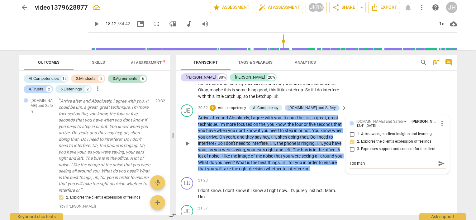
type textarea "Too many"
type textarea "Too many q"
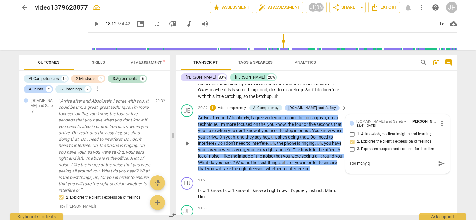
type textarea "Too many qu"
type textarea "Too many que"
type textarea "Too many ques"
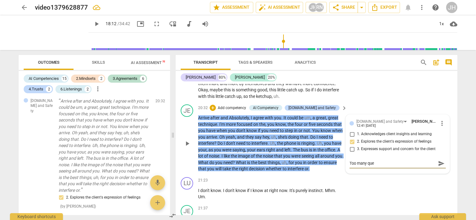
type textarea "Too many ques"
type textarea "Too many quest"
type textarea "Too many questi"
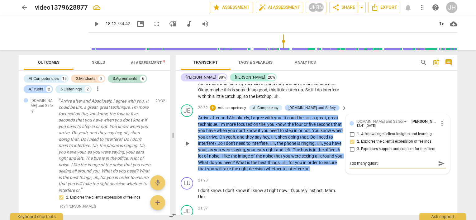
type textarea "Too many questio"
type textarea "Too many question"
type textarea "Too many questions"
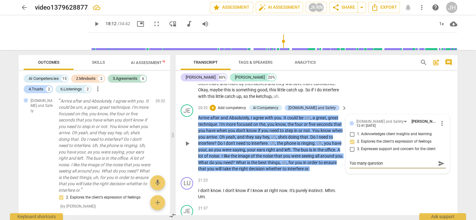
type textarea "Too many questions"
type textarea "Too many questions a"
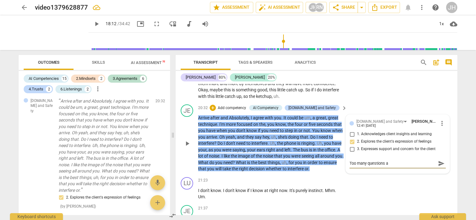
type textarea "Too many questions at"
type textarea "Too many questions at t"
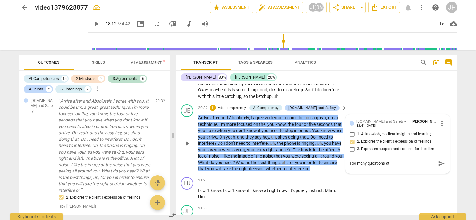
type textarea "Too many questions at t"
type textarea "Too many questions at th"
type textarea "Too many questions at the"
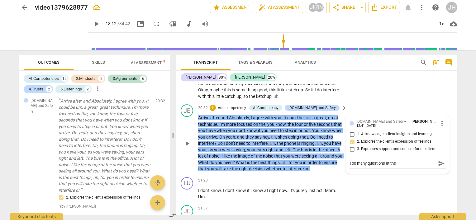
type textarea "Too many questions at the"
type textarea "Too many questions at the s"
type textarea "Too many questions at the sa"
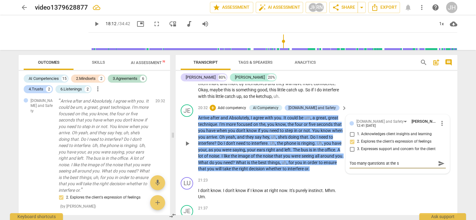
type textarea "Too many questions at the sa"
type textarea "Too many questions at the sam"
type textarea "Too many questions at the same"
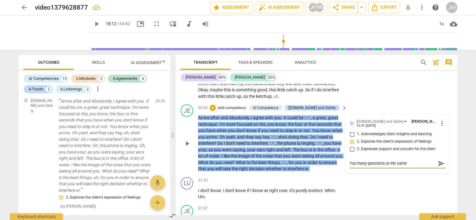
type textarea "Too many questions at the same"
type textarea "Too many questions at the same t"
type textarea "Too many questions at the same ti"
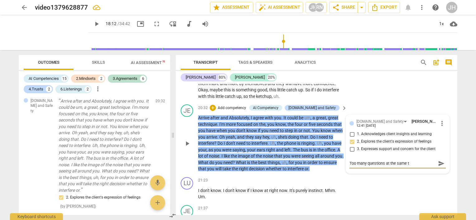
type textarea "Too many questions at the same ti"
type textarea "Too many questions at the same tim"
type textarea "Too many questions at the same time"
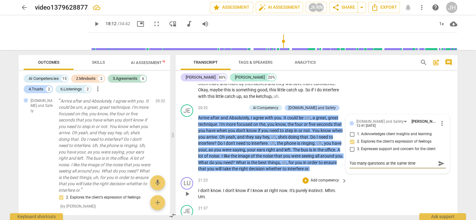
click at [405, 180] on div "LU play_arrow pause 21:23 + Add competency keyboard_arrow_right I don't know . …" at bounding box center [317, 189] width 282 height 28
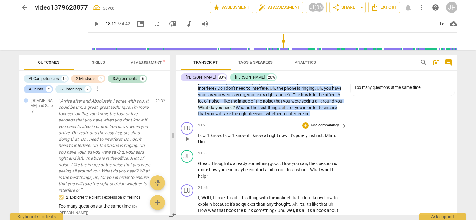
scroll to position [1786, 0]
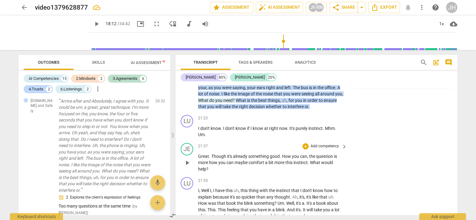
click at [328, 144] on p "Add competency" at bounding box center [325, 147] width 30 height 6
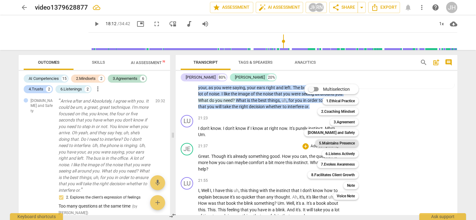
click at [330, 145] on b "5.Maintains Presence" at bounding box center [337, 143] width 36 height 7
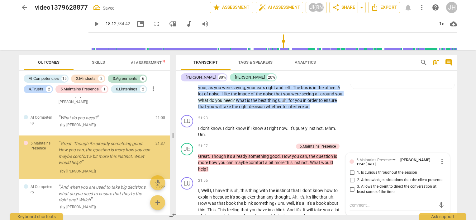
scroll to position [719, 0]
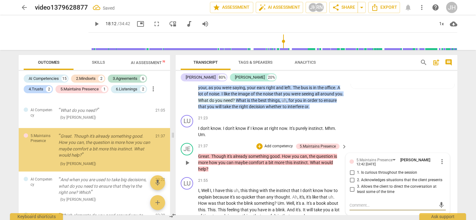
click at [405, 170] on span "1. Is curious throughout the session" at bounding box center [387, 173] width 60 height 6
click at [357, 169] on input "1. Is curious throughout the session" at bounding box center [352, 172] width 10 height 7
checkbox input "true"
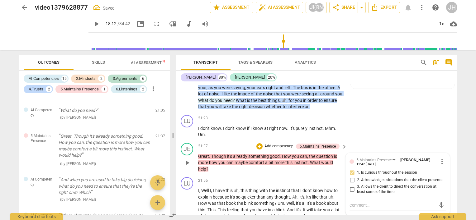
click at [400, 135] on div "LU play_arrow pause 21:23 + Add competency keyboard_arrow_right I don't know . …" at bounding box center [317, 127] width 282 height 28
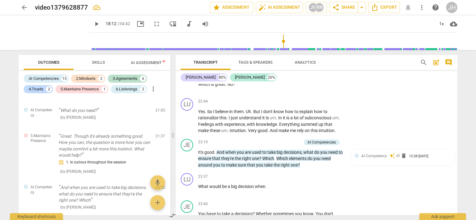
scroll to position [2004, 0]
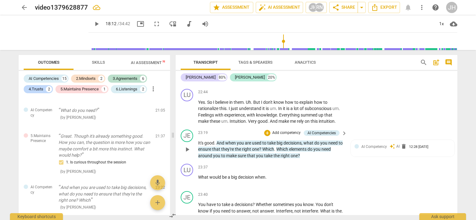
click at [285, 130] on p "Add competency" at bounding box center [287, 133] width 30 height 6
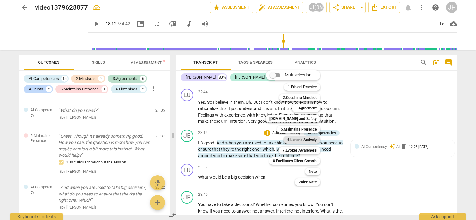
click at [304, 138] on b "6.Listens Actively" at bounding box center [301, 139] width 29 height 7
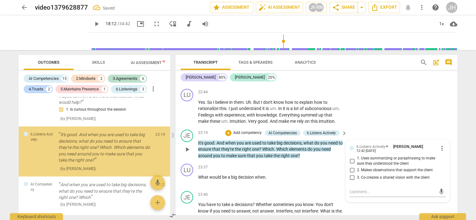
scroll to position [774, 0]
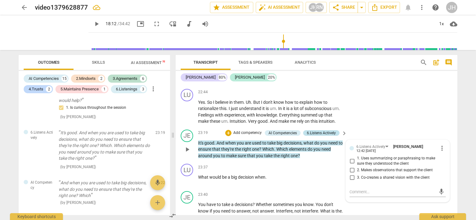
click at [324, 130] on div "6.Listens Actively" at bounding box center [321, 133] width 29 height 6
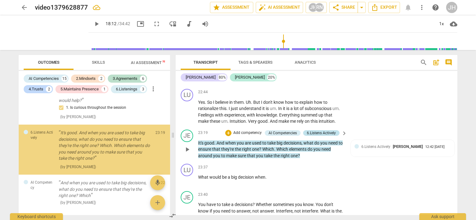
click at [324, 130] on div "6.Listens Actively" at bounding box center [321, 133] width 29 height 6
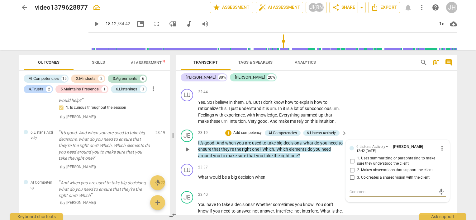
click at [436, 144] on div "6.Listens Actively Jean Heliere 12:42 09-14-2025" at bounding box center [397, 149] width 82 height 10
click at [438, 145] on span "more_vert" at bounding box center [441, 148] width 7 height 7
click at [442, 157] on li "Delete" at bounding box center [446, 155] width 21 height 12
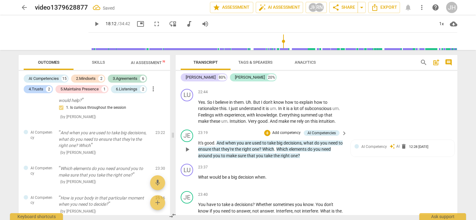
click at [286, 130] on p "Add competency" at bounding box center [287, 133] width 30 height 6
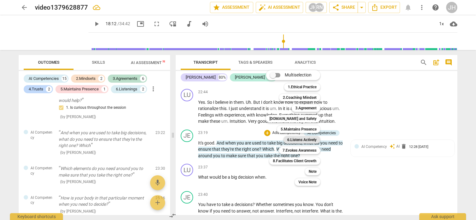
click at [314, 140] on b "6.Listens Actively" at bounding box center [301, 139] width 29 height 7
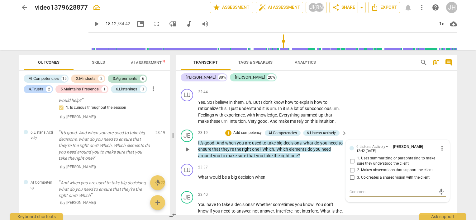
click at [412, 175] on span "3. Co-creates a shared vision with the client" at bounding box center [393, 178] width 73 height 6
click at [357, 175] on input "3. Co-creates a shared vision with the client" at bounding box center [352, 177] width 10 height 7
checkbox input "true"
click at [385, 113] on div "LU play_arrow pause 22:44 + Add competency keyboard_arrow_right Yes . So I beli…" at bounding box center [317, 107] width 282 height 41
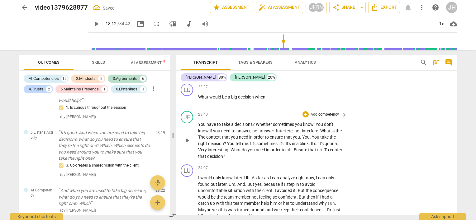
scroll to position [2097, 0]
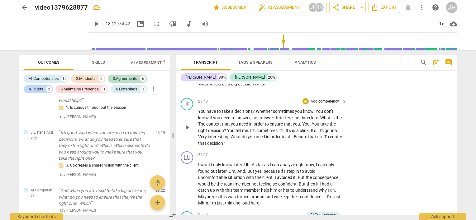
click at [324, 99] on p "Add competency" at bounding box center [325, 102] width 30 height 6
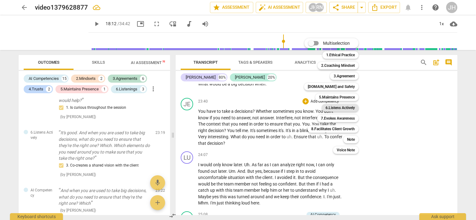
click at [339, 109] on b "6.Listens Actively" at bounding box center [339, 107] width 29 height 7
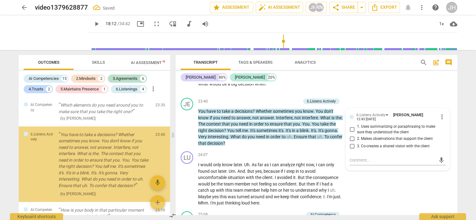
scroll to position [910, 0]
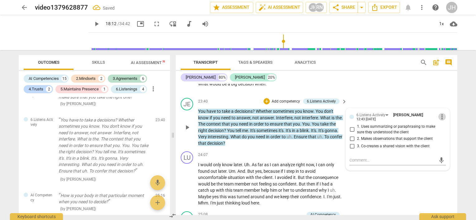
click at [440, 113] on span "more_vert" at bounding box center [441, 116] width 7 height 7
click at [403, 141] on div at bounding box center [238, 110] width 476 height 220
click at [402, 144] on span "3. Co-creates a shared vision with the client" at bounding box center [393, 147] width 73 height 6
click at [357, 143] on input "3. Co-creates a shared vision with the client" at bounding box center [352, 146] width 10 height 7
checkbox input "true"
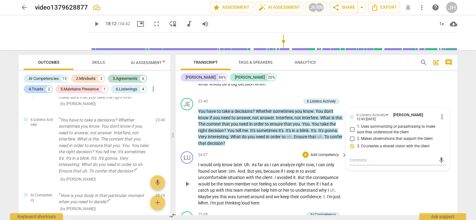
click at [309, 153] on div "24:07 + Add competency keyboard_arrow_right I would only know later . Uh . As f…" at bounding box center [272, 179] width 149 height 55
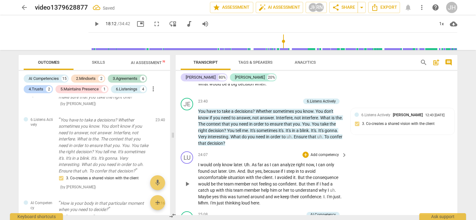
click at [399, 159] on div "LU play_arrow pause 24:07 + Add competency keyboard_arrow_right I would only kn…" at bounding box center [317, 179] width 282 height 60
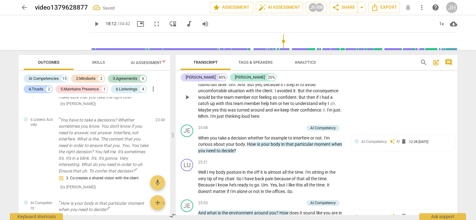
scroll to position [2190, 0]
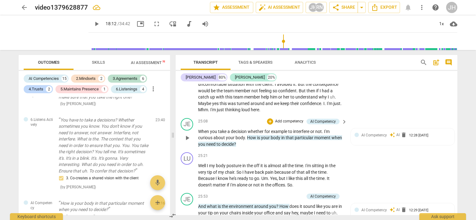
click at [297, 119] on p "Add competency" at bounding box center [289, 122] width 30 height 6
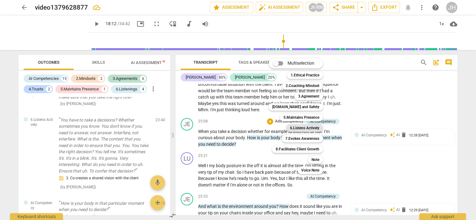
click at [295, 126] on b "6.Listens Actively" at bounding box center [304, 128] width 29 height 7
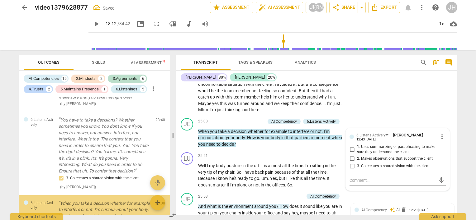
scroll to position [978, 0]
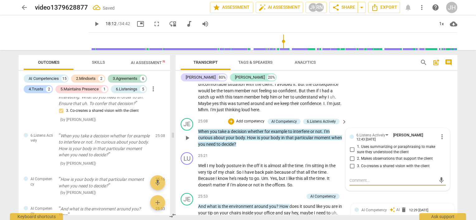
click at [373, 164] on span "3. Co-creates a shared vision with the client" at bounding box center [393, 167] width 73 height 6
click at [357, 163] on input "3. Co-creates a shared vision with the client" at bounding box center [352, 166] width 10 height 7
checkbox input "true"
click at [319, 154] on p "Add competency" at bounding box center [325, 157] width 30 height 6
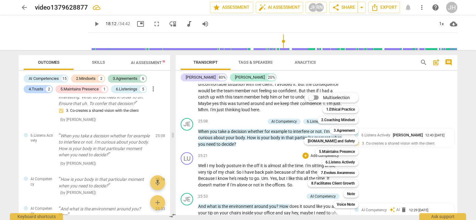
click at [429, 159] on div at bounding box center [238, 110] width 476 height 220
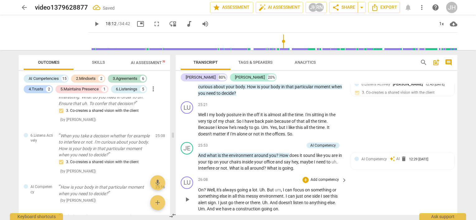
scroll to position [2284, 0]
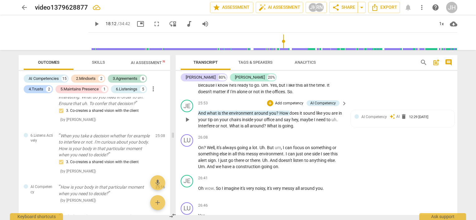
click at [289, 101] on p "Add competency" at bounding box center [289, 104] width 30 height 6
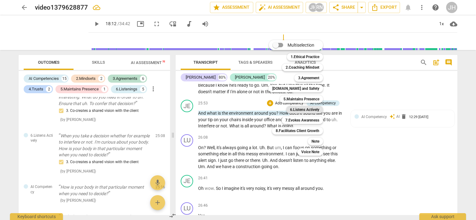
click at [299, 108] on b "6.Listens Actively" at bounding box center [304, 109] width 29 height 7
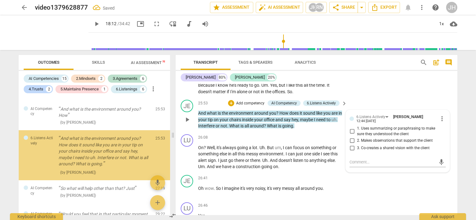
scroll to position [1091, 0]
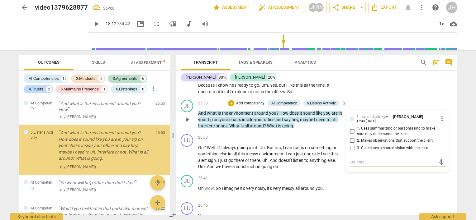
click at [391, 146] on span "3. Co-creates a shared vision with the client" at bounding box center [393, 149] width 73 height 6
click at [357, 144] on input "3. Co-creates a shared vision with the client" at bounding box center [352, 147] width 10 height 7
checkbox input "true"
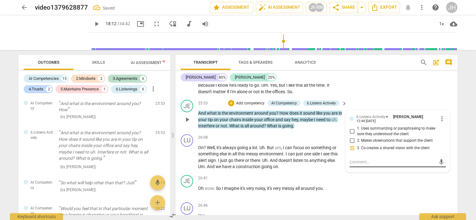
click at [389, 159] on textarea at bounding box center [392, 162] width 86 height 6
type textarea "T"
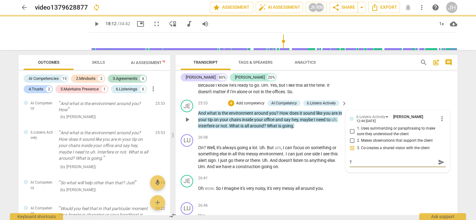
type textarea "To"
type textarea "Too"
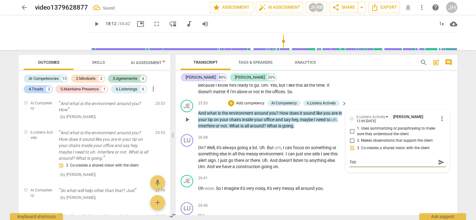
type textarea "Too m"
type textarea "Too ma"
type textarea "Too man"
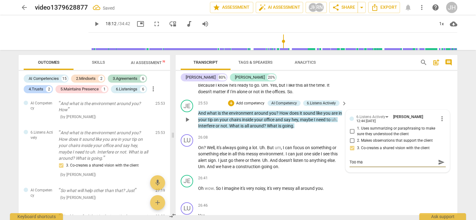
type textarea "Too man"
type textarea "Too many"
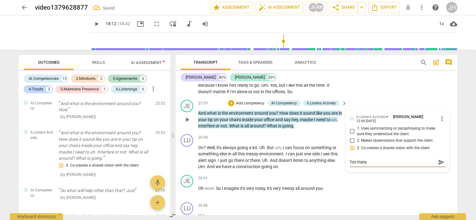
type textarea "Too many q"
type textarea "Too many qu"
type textarea "Too many que"
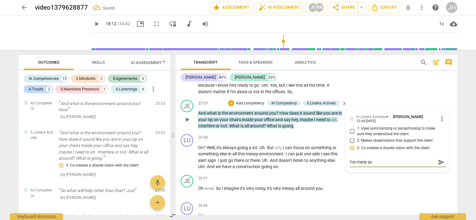
type textarea "Too many que"
type textarea "Too many ques"
type textarea "Too many quest"
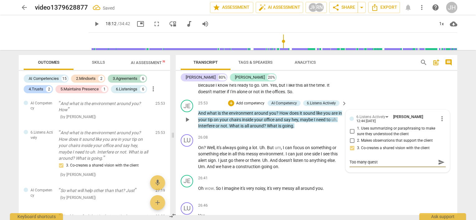
type textarea "Too many questi"
type textarea "Too many questio"
type textarea "Too many question"
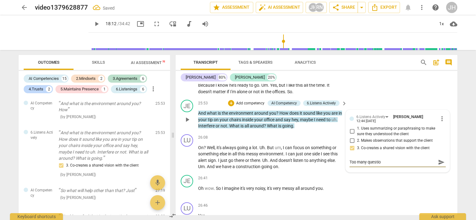
type textarea "Too many question"
type textarea "Too many questions"
type textarea "Too many questions a"
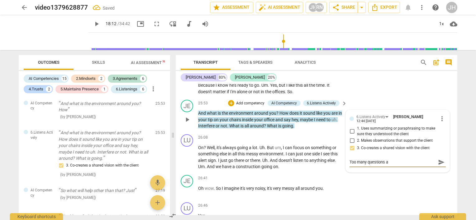
type textarea "Too many questions ag"
type textarea "Too many questions aga"
type textarea "Too many questions agai"
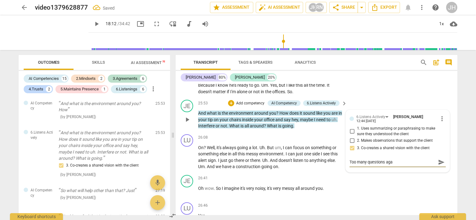
type textarea "Too many questions agai"
type textarea "Too many questions again"
click at [400, 192] on div "JE play_arrow pause 26:41 + Add competency keyboard_arrow_right Oh wow . So I i…" at bounding box center [317, 186] width 282 height 27
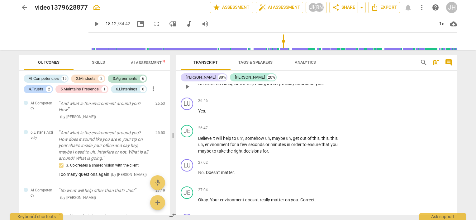
scroll to position [2408, 0]
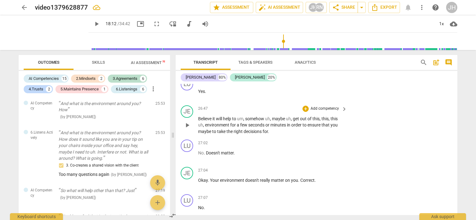
click at [311, 106] on p "Add competency" at bounding box center [325, 109] width 30 height 6
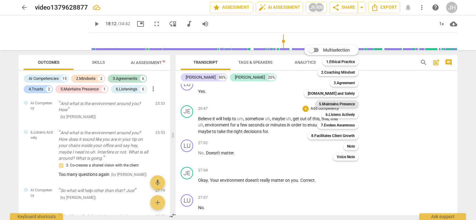
click at [329, 106] on b "5.Maintains Presence" at bounding box center [337, 104] width 36 height 7
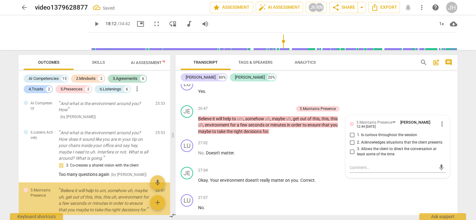
scroll to position [1149, 0]
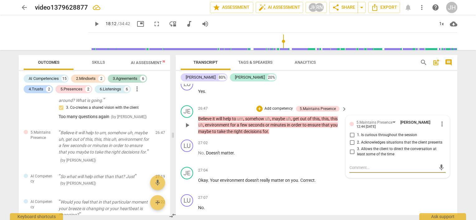
click at [409, 140] on span "2. Acknowledges situations that the client presents" at bounding box center [399, 143] width 85 height 6
click at [357, 139] on input "2. Acknowledges situations that the client presents" at bounding box center [352, 142] width 10 height 7
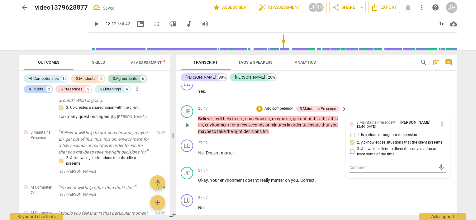
click at [418, 140] on span "2. Acknowledges situations that the client presents" at bounding box center [399, 143] width 85 height 6
click at [357, 139] on input "2. Acknowledges situations that the client presents" at bounding box center [352, 142] width 10 height 7
click at [418, 140] on span "2. Acknowledges situations that the client presents" at bounding box center [399, 143] width 85 height 6
click at [357, 139] on input "2. Acknowledges situations that the client presents" at bounding box center [352, 142] width 10 height 7
checkbox input "false"
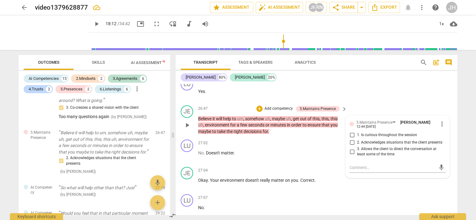
click at [398, 133] on span "1. Is curious throughout the session" at bounding box center [387, 136] width 60 height 6
click at [357, 132] on input "1. Is curious throughout the session" at bounding box center [352, 135] width 10 height 7
checkbox input "true"
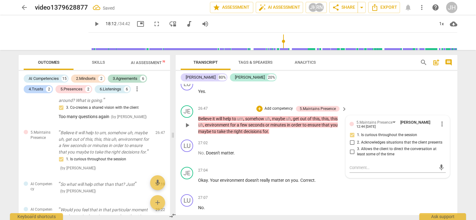
click at [297, 129] on p "Believe it will help to um , somehow uh , maybe uh , get out of this , this , t…" at bounding box center [271, 125] width 146 height 19
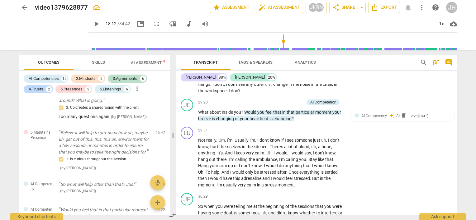
scroll to position [2720, 0]
click at [296, 100] on p "Add competency" at bounding box center [289, 103] width 30 height 6
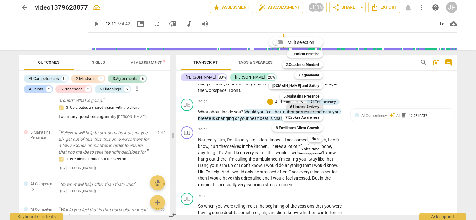
click at [303, 108] on b "6.Listens Actively" at bounding box center [304, 106] width 29 height 7
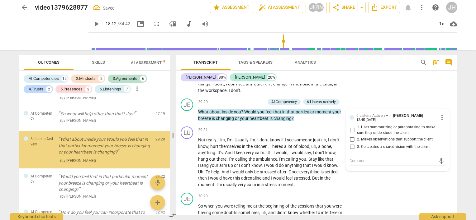
scroll to position [1226, 0]
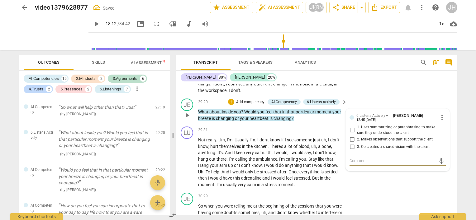
click at [397, 144] on span "3. Co-creates a shared vision with the client" at bounding box center [393, 147] width 73 height 6
click at [357, 143] on input "3. Co-creates a shared vision with the client" at bounding box center [352, 146] width 10 height 7
checkbox input "true"
click at [401, 96] on div "JE play_arrow pause 29:20 + Add competency AI Competency 6.Listens Actively key…" at bounding box center [317, 110] width 282 height 28
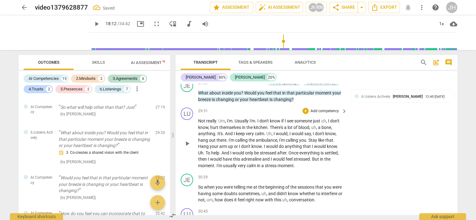
scroll to position [2782, 0]
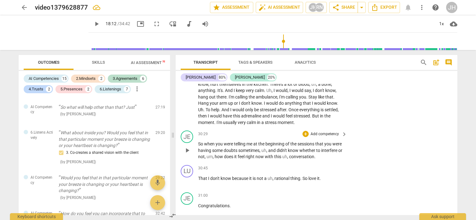
click at [318, 132] on p "Add competency" at bounding box center [325, 135] width 30 height 6
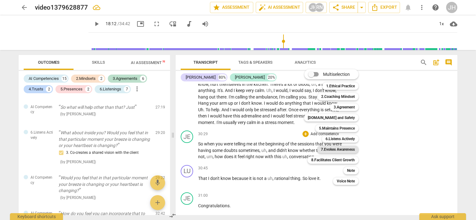
click at [325, 150] on b "7.Evokes Awareness" at bounding box center [338, 149] width 34 height 7
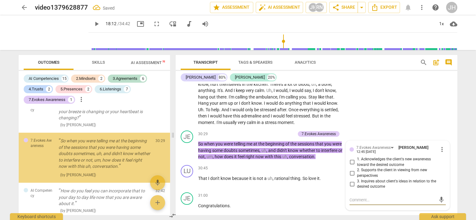
scroll to position [1319, 0]
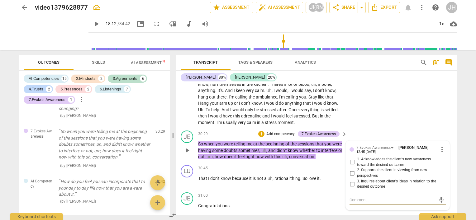
click at [391, 168] on span "2. Supports the client in viewing from new perspectives" at bounding box center [400, 173] width 86 height 11
click at [357, 170] on input "2. Supports the client in viewing from new perspectives" at bounding box center [352, 173] width 10 height 7
checkbox input "true"
click at [385, 128] on div "JE play_arrow pause 30:29 + Add competency 7.Evokes Awareness keyboard_arrow_ri…" at bounding box center [317, 145] width 282 height 35
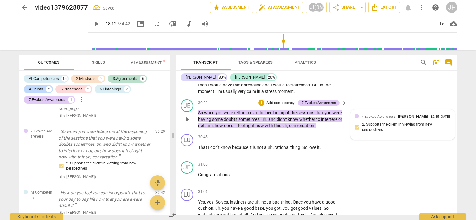
scroll to position [2844, 0]
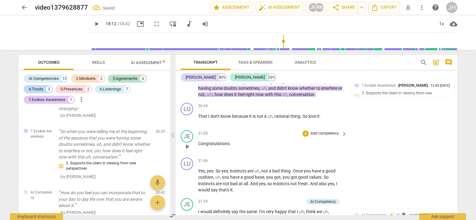
click at [323, 131] on p "Add competency" at bounding box center [325, 134] width 30 height 6
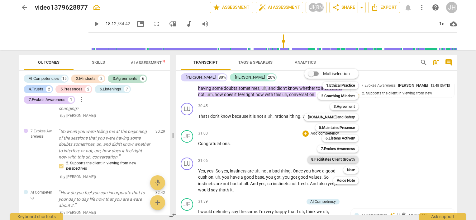
click at [339, 160] on b "8.Facilitates Client Growth" at bounding box center [333, 159] width 44 height 7
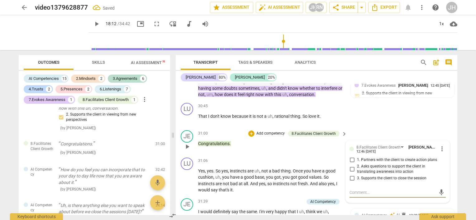
scroll to position [2876, 0]
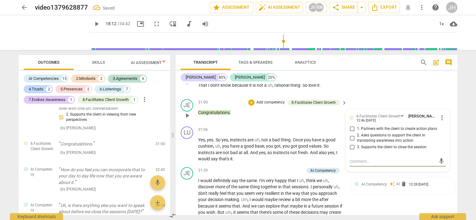
click at [439, 114] on span "more_vert" at bounding box center [441, 117] width 7 height 7
click at [444, 122] on li "Delete" at bounding box center [446, 123] width 21 height 12
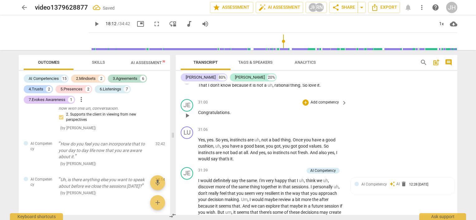
click at [325, 100] on p "Add competency" at bounding box center [325, 103] width 30 height 6
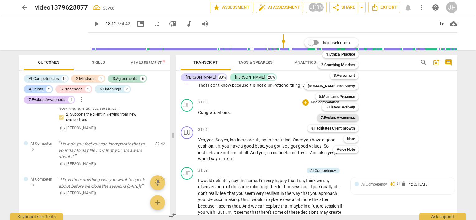
click at [335, 117] on b "7.Evokes Awareness" at bounding box center [338, 117] width 34 height 7
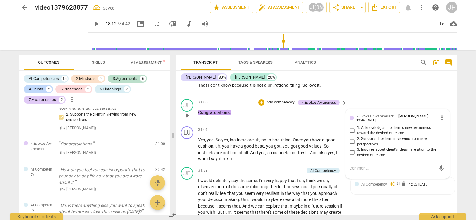
click at [382, 125] on span "1. Acknowledges the client's new awareness toward the desired outcome" at bounding box center [400, 130] width 86 height 11
click at [357, 127] on input "1. Acknowledges the client's new awareness toward the desired outcome" at bounding box center [352, 130] width 10 height 7
checkbox input "true"
click at [303, 111] on div "31:00 + Add competency 7.Evokes Awareness keyboard_arrow_right Congratulations ." at bounding box center [272, 110] width 149 height 22
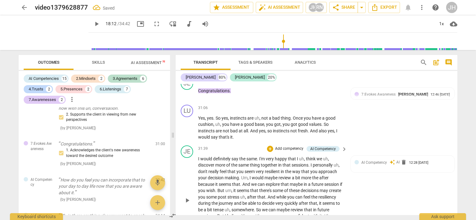
scroll to position [2938, 0]
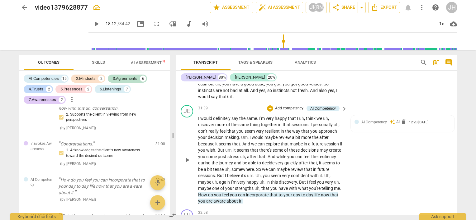
click at [282, 106] on p "Add competency" at bounding box center [289, 109] width 30 height 6
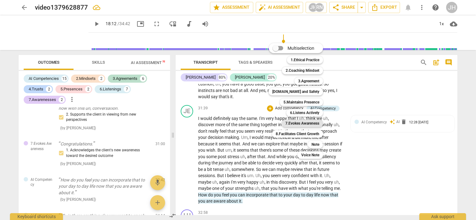
click at [310, 124] on b "7.Evokes Awareness" at bounding box center [302, 123] width 34 height 7
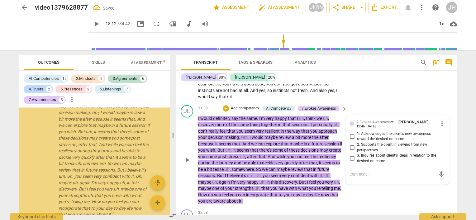
scroll to position [1474, 0]
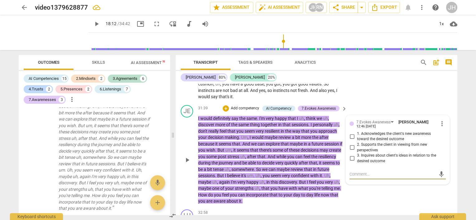
click at [394, 153] on span "3. Inquires about client's ideas in relation to the desired outcome" at bounding box center [400, 158] width 86 height 11
click at [357, 155] on input "3. Inquires about client's ideas in relation to the desired outcome" at bounding box center [352, 158] width 10 height 7
checkbox input "true"
click at [366, 82] on div "Luciana 80% Jean 20%" at bounding box center [317, 77] width 272 height 11
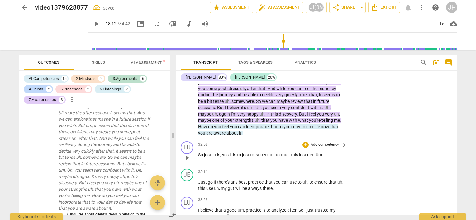
scroll to position [3031, 0]
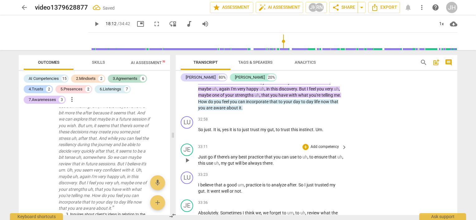
click at [331, 144] on p "Add competency" at bounding box center [325, 147] width 30 height 6
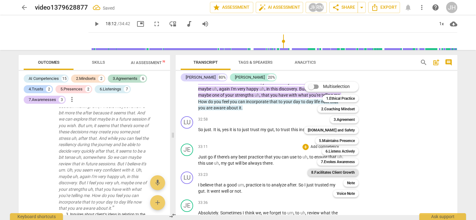
click at [340, 172] on b "8.Facilitates Client Growth" at bounding box center [333, 172] width 44 height 7
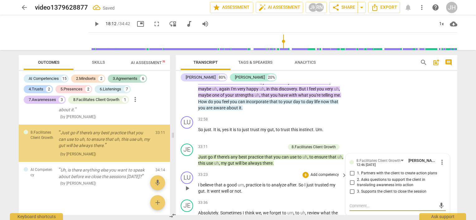
scroll to position [1622, 0]
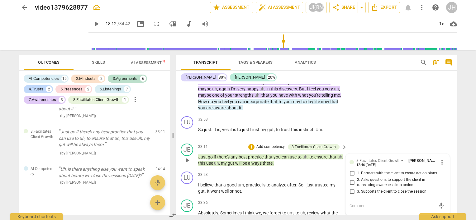
click at [392, 171] on span "1. Partners with the client to create action plans" at bounding box center [397, 174] width 80 height 6
click at [357, 170] on input "1. Partners with the client to create action plans" at bounding box center [352, 173] width 10 height 7
checkbox input "true"
click at [387, 123] on div "LU play_arrow pause 32:58 + Add competency keyboard_arrow_right So just . It is…" at bounding box center [317, 127] width 282 height 27
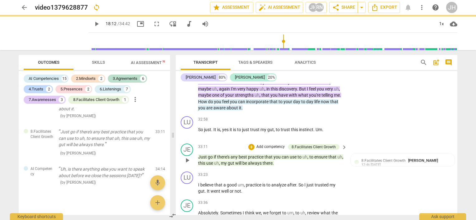
scroll to position [3094, 0]
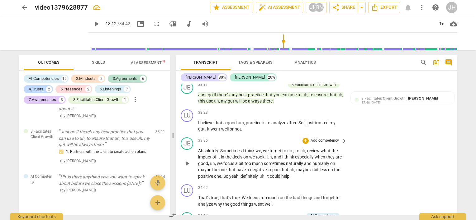
click at [322, 138] on p "Add competency" at bounding box center [325, 141] width 30 height 6
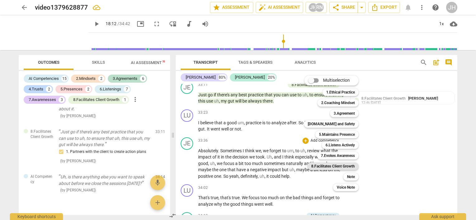
click at [331, 167] on b "8.Facilitates Client Growth" at bounding box center [333, 166] width 44 height 7
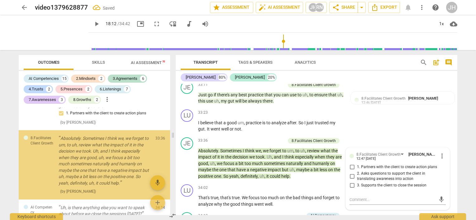
scroll to position [1683, 0]
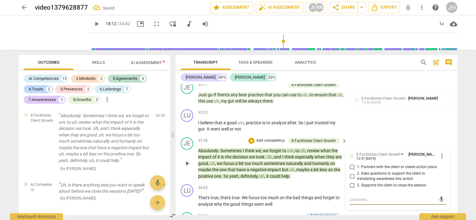
click at [375, 165] on span "1. Partners with the client to create action plans" at bounding box center [397, 168] width 80 height 6
click at [357, 164] on input "1. Partners with the client to create action plans" at bounding box center [352, 167] width 10 height 7
checkbox input "true"
click at [355, 135] on div "JE play_arrow pause 33:36 + Add competency 8.Facilitates Client Growth keyboard…" at bounding box center [317, 158] width 282 height 47
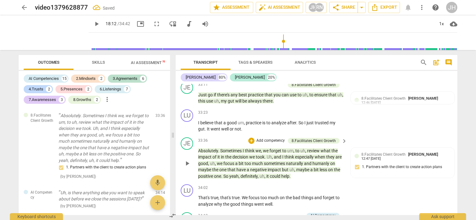
scroll to position [3156, 0]
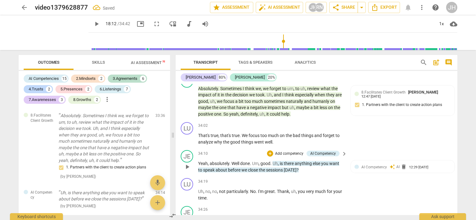
click at [295, 151] on p "Add competency" at bounding box center [289, 154] width 30 height 6
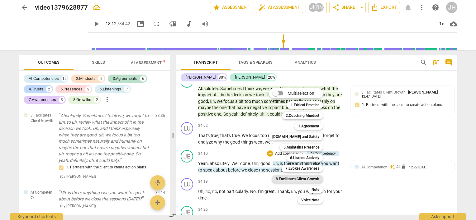
click at [315, 179] on b "8.Facilitates Client Growth" at bounding box center [298, 179] width 44 height 7
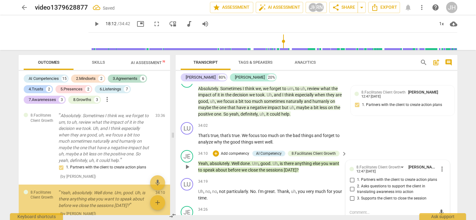
scroll to position [1744, 0]
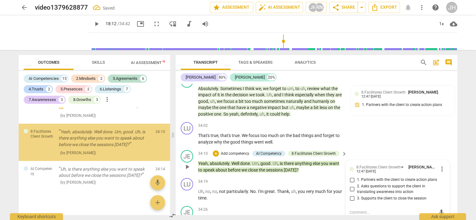
click at [390, 196] on span "3. Supports the client to close the session" at bounding box center [391, 199] width 69 height 6
click at [357, 195] on input "3. Supports the client to close the session" at bounding box center [352, 198] width 10 height 7
checkbox input "true"
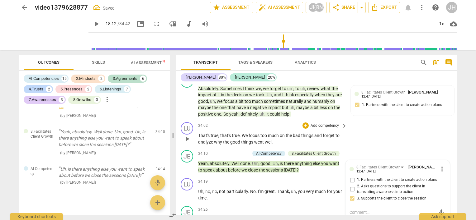
click at [385, 140] on div "LU play_arrow pause 34:02 + Add competency keyboard_arrow_right That's true , t…" at bounding box center [317, 134] width 282 height 28
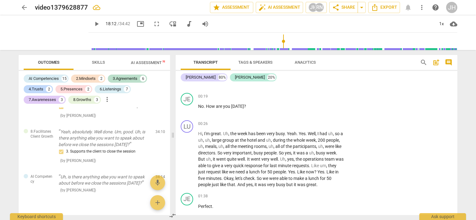
scroll to position [0, 0]
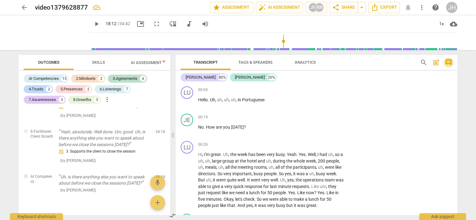
click at [448, 63] on span "comment" at bounding box center [448, 62] width 7 height 7
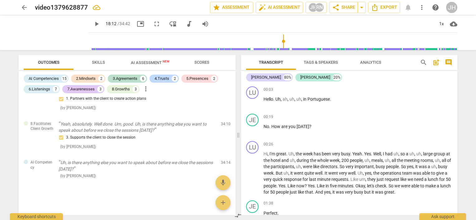
scroll to position [1423, 0]
click at [435, 64] on span "post_add" at bounding box center [435, 62] width 7 height 7
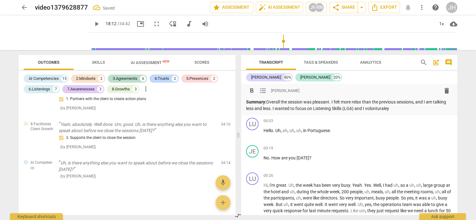
click at [387, 110] on p "Summary: Overall the session was pleasant. I felt more relax than the previous …" at bounding box center [349, 105] width 206 height 13
click at [404, 108] on p "Summary: Overall the session was pleasant. I felt more relax than the previous …" at bounding box center [349, 105] width 206 height 13
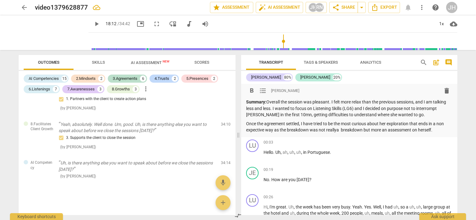
click at [338, 131] on p "Once the agreement settled, I have tried to be the most curious about her explo…" at bounding box center [349, 127] width 206 height 13
click at [264, 129] on p "Once the agreement settled, I have tried to be the most curious about her explo…" at bounding box center [349, 127] width 206 height 13
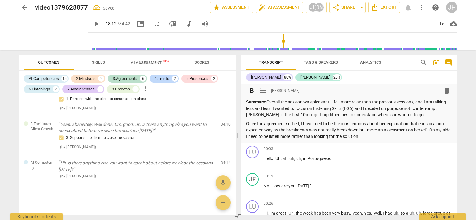
click at [339, 136] on p "Once the agreement settled, I have tried to be the most curious about her explo…" at bounding box center [349, 130] width 206 height 19
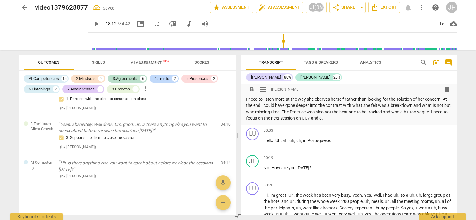
scroll to position [0, 0]
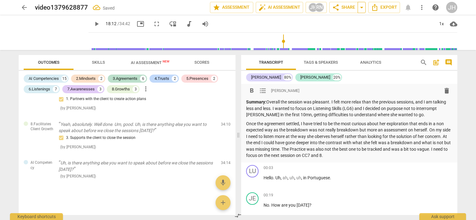
click at [361, 6] on span "arrow_drop_down" at bounding box center [361, 7] width 7 height 7
click at [347, 7] on span "share Share" at bounding box center [343, 7] width 23 height 7
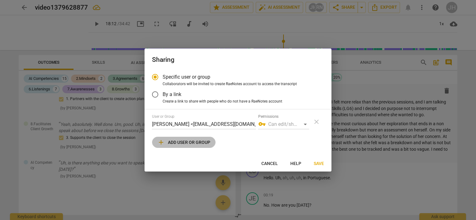
click at [197, 142] on span "add Add user or group" at bounding box center [183, 142] width 53 height 7
radio input "false"
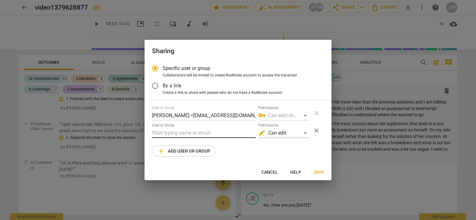
click at [196, 133] on input "text" at bounding box center [204, 133] width 104 height 10
type input "pamela@transformbda.com"
click at [305, 135] on div "edit Can edit" at bounding box center [283, 133] width 51 height 10
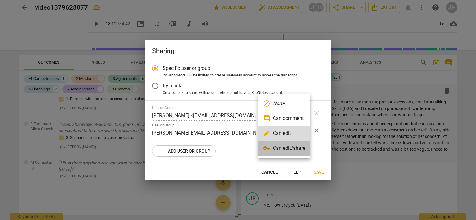
click at [296, 151] on li "vpn_key Can edit/share" at bounding box center [284, 148] width 52 height 15
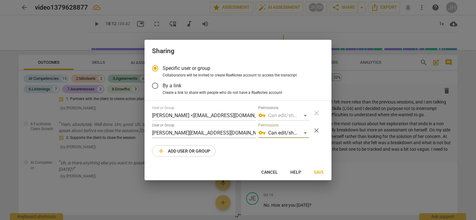
click at [315, 172] on span "Save" at bounding box center [319, 173] width 10 height 6
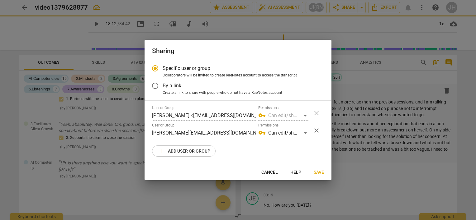
radio input "false"
type input "Pamela Barit Nolan <pamela@transformbda.com>"
